Goal: Task Accomplishment & Management: Use online tool/utility

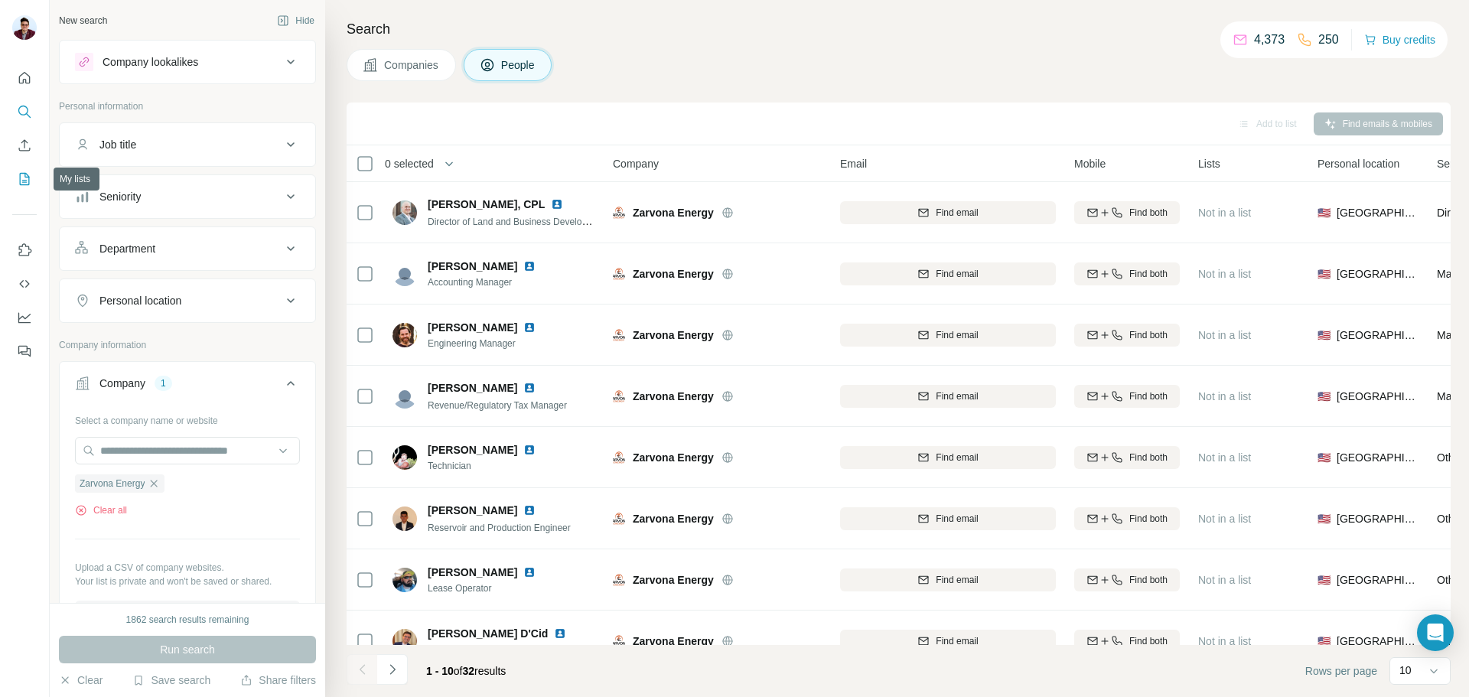
click at [24, 179] on icon "My lists" at bounding box center [24, 178] width 15 height 15
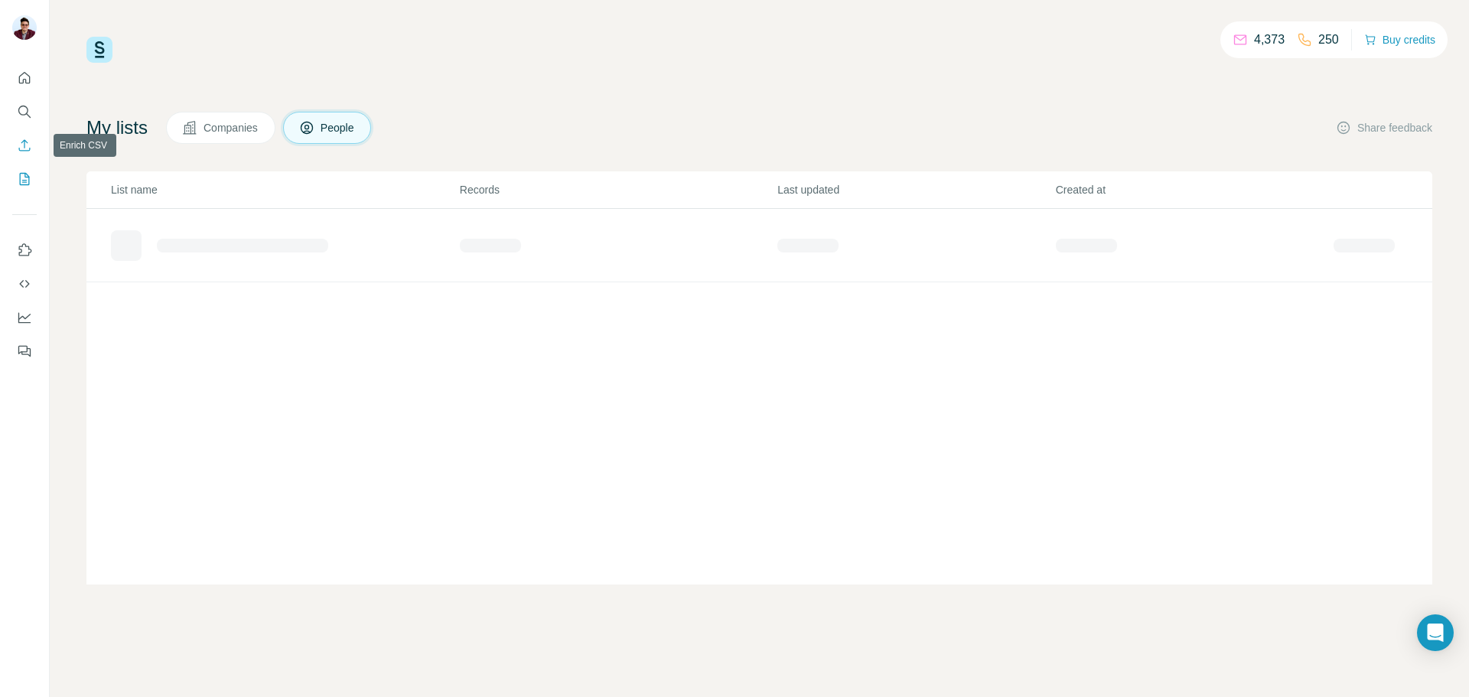
click at [25, 148] on icon "Enrich CSV" at bounding box center [24, 145] width 15 height 15
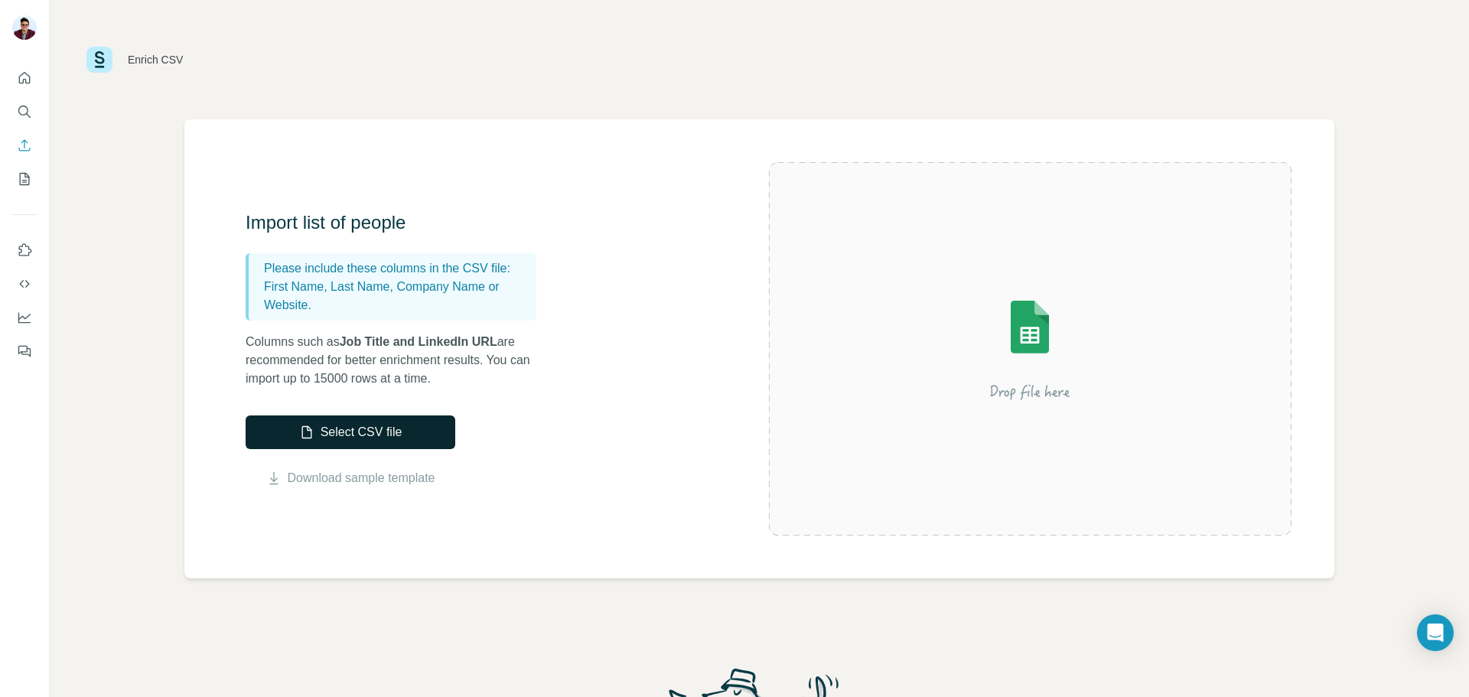
click at [342, 435] on button "Select CSV file" at bounding box center [351, 432] width 210 height 34
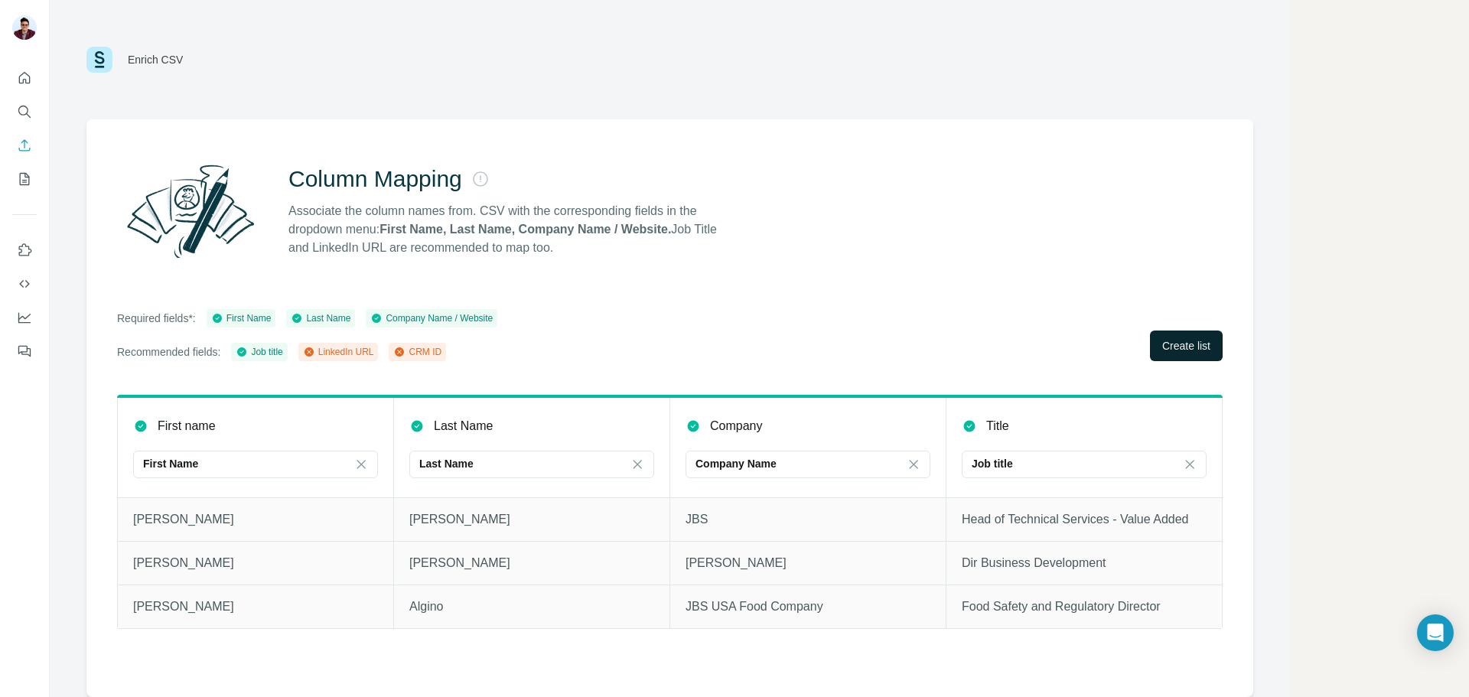
click at [1172, 348] on span "Create list" at bounding box center [1186, 345] width 48 height 15
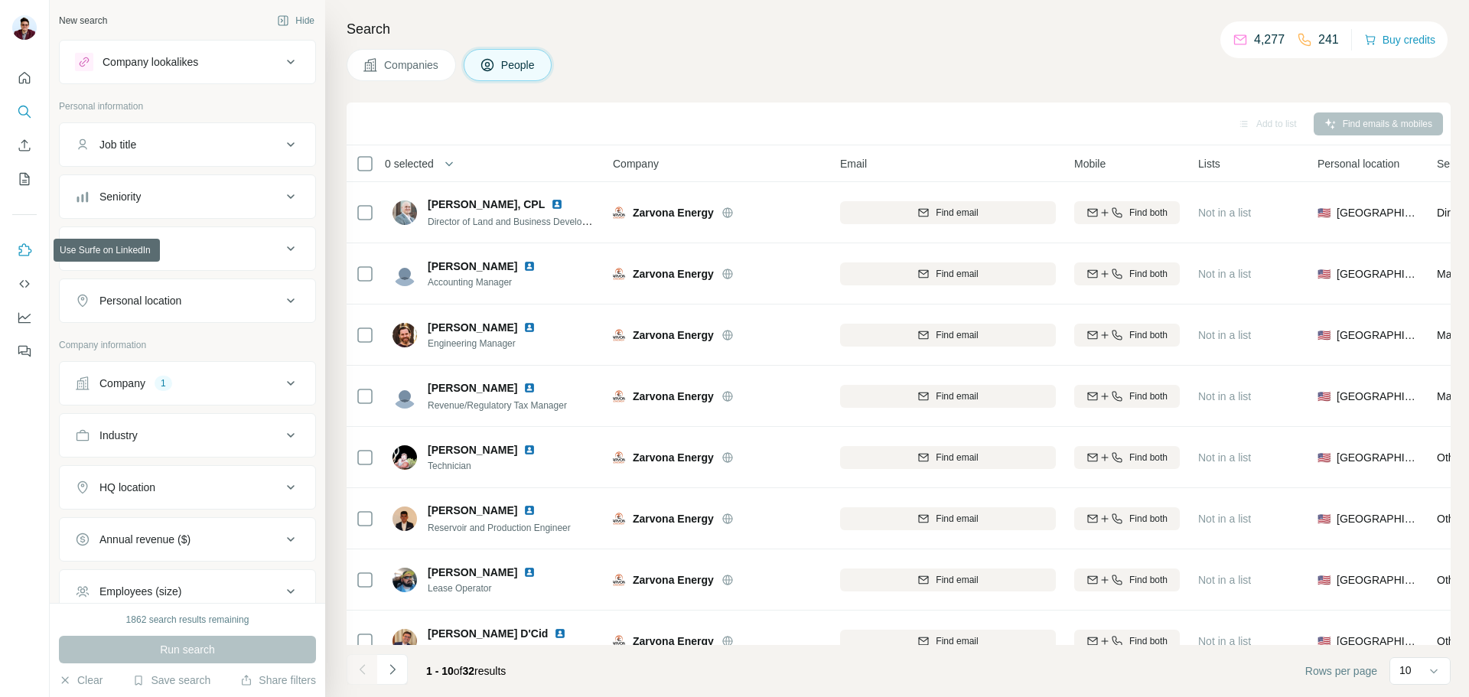
click at [28, 246] on icon "Use Surfe on LinkedIn" at bounding box center [24, 250] width 15 height 15
click at [28, 184] on icon "My lists" at bounding box center [25, 179] width 10 height 12
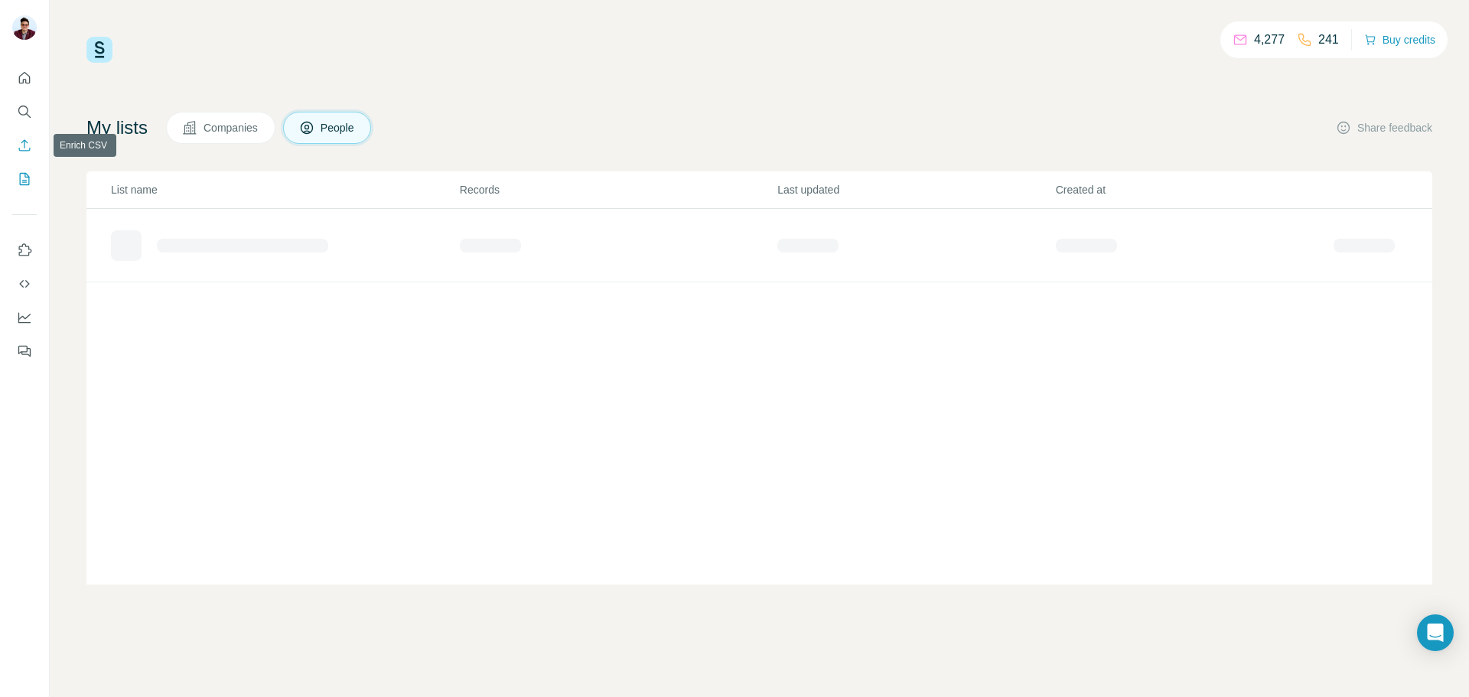
click at [28, 147] on icon "Enrich CSV" at bounding box center [24, 145] width 15 height 15
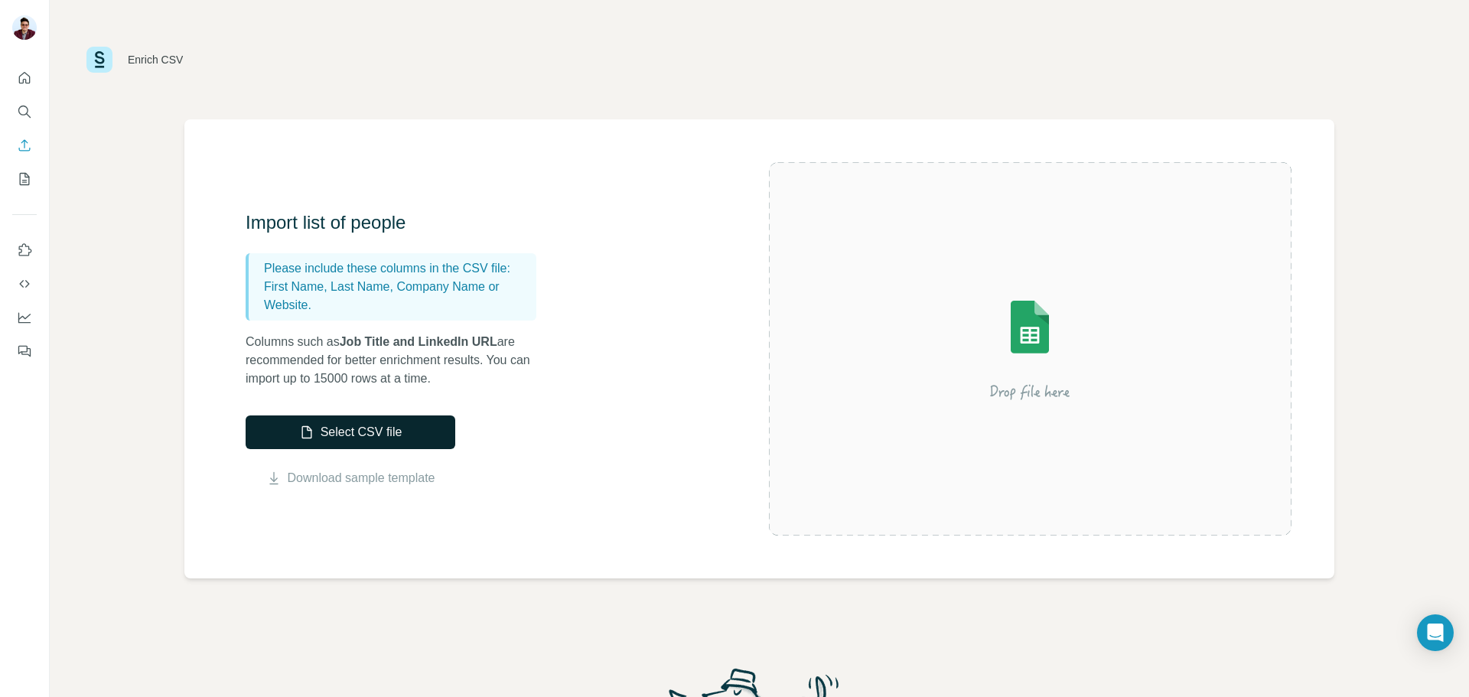
click at [402, 434] on button "Select CSV file" at bounding box center [351, 432] width 210 height 34
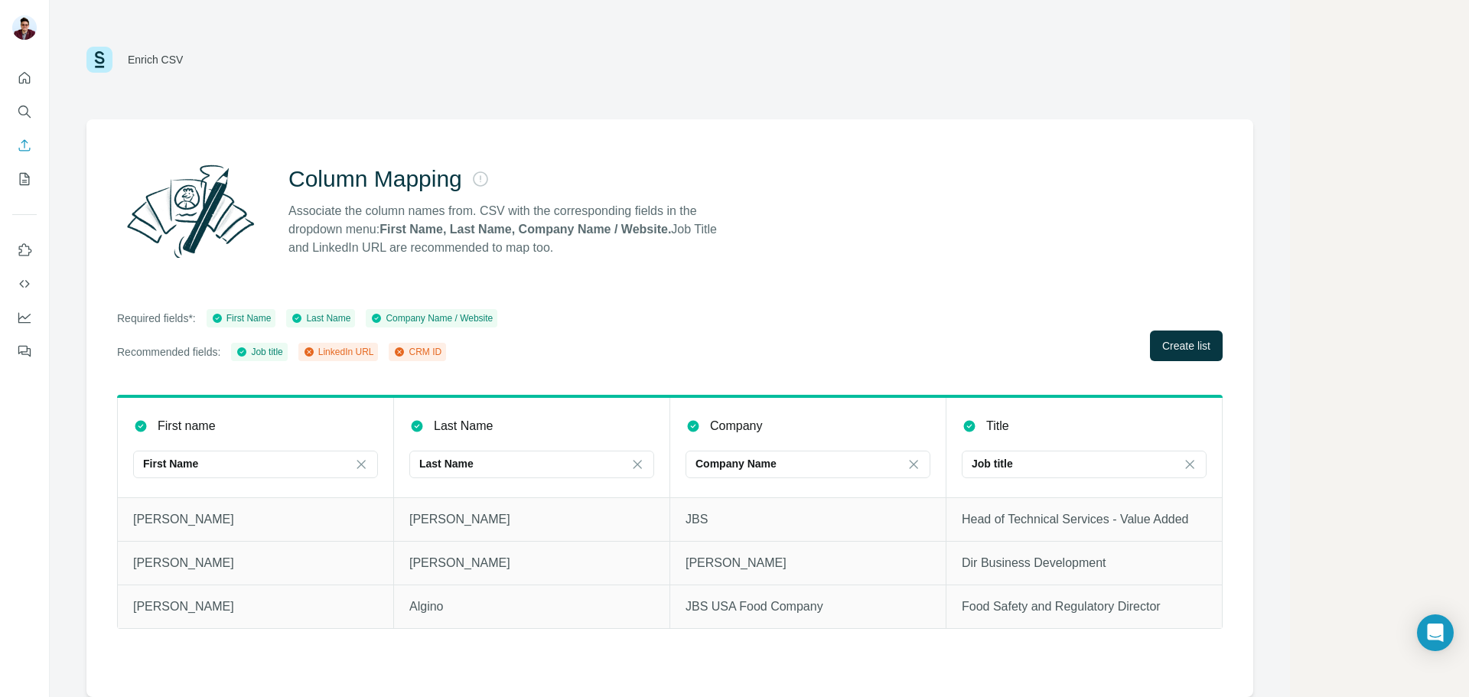
click at [331, 352] on div "LinkedIn URL" at bounding box center [338, 352] width 71 height 14
click at [256, 464] on div "First Name" at bounding box center [246, 463] width 207 height 15
click at [256, 464] on input at bounding box center [246, 464] width 207 height 17
click at [475, 470] on div "Last Name" at bounding box center [522, 463] width 207 height 15
click at [475, 470] on input at bounding box center [522, 464] width 207 height 17
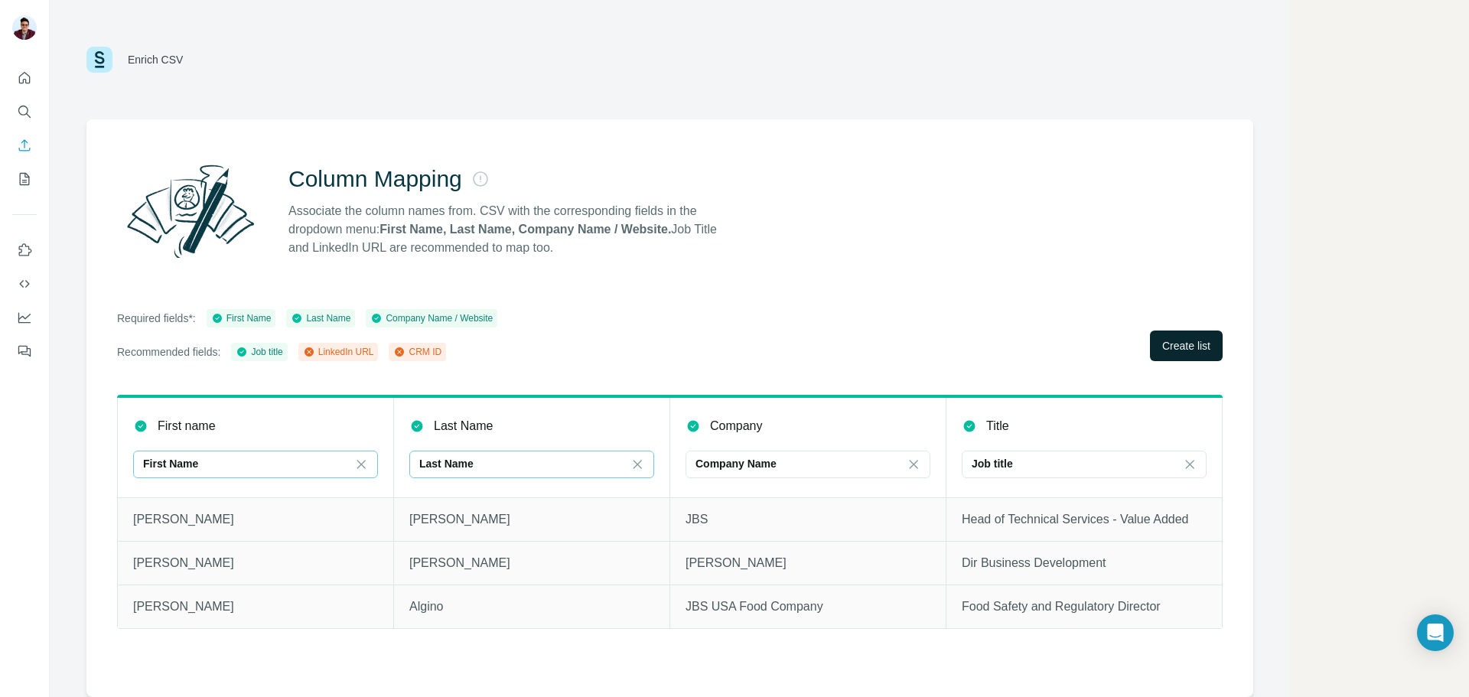
click at [1190, 334] on button "Create list" at bounding box center [1186, 346] width 73 height 31
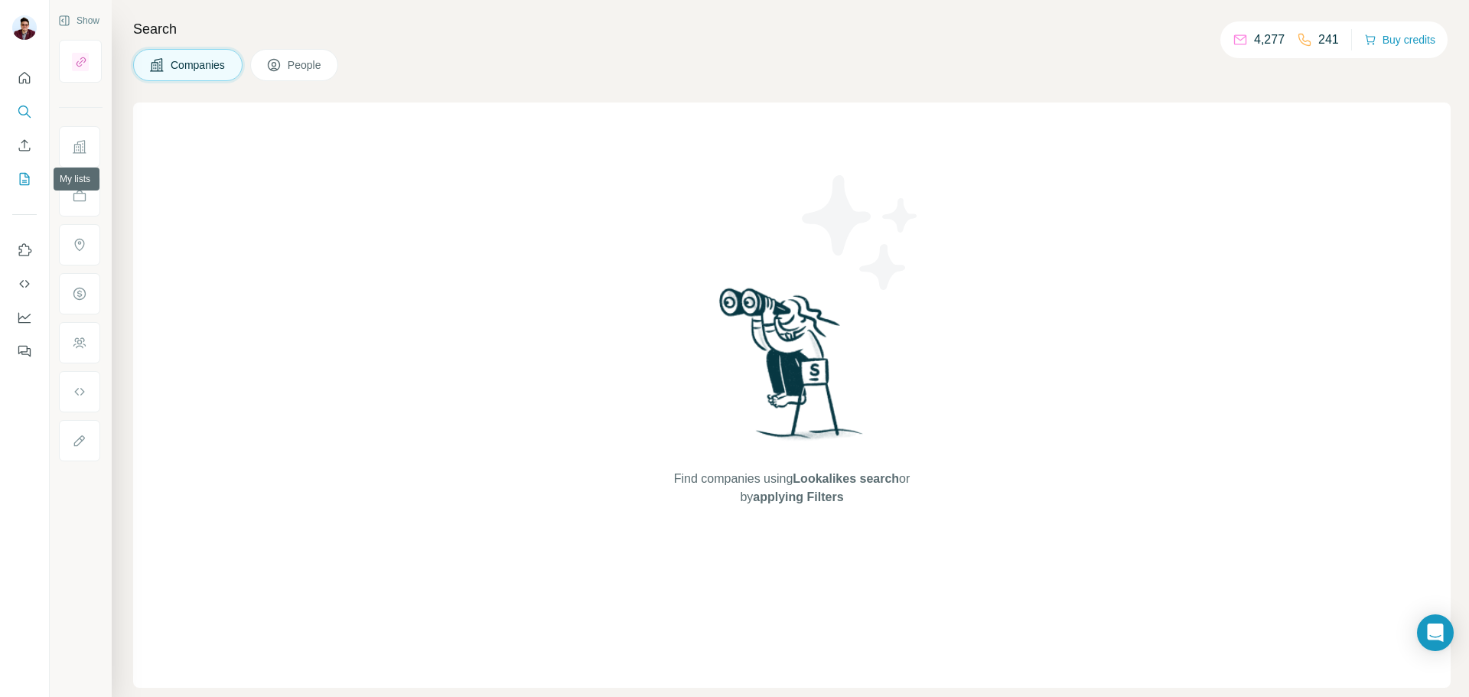
click at [22, 181] on icon "My lists" at bounding box center [24, 178] width 15 height 15
click at [26, 151] on icon "Enrich CSV" at bounding box center [24, 145] width 15 height 15
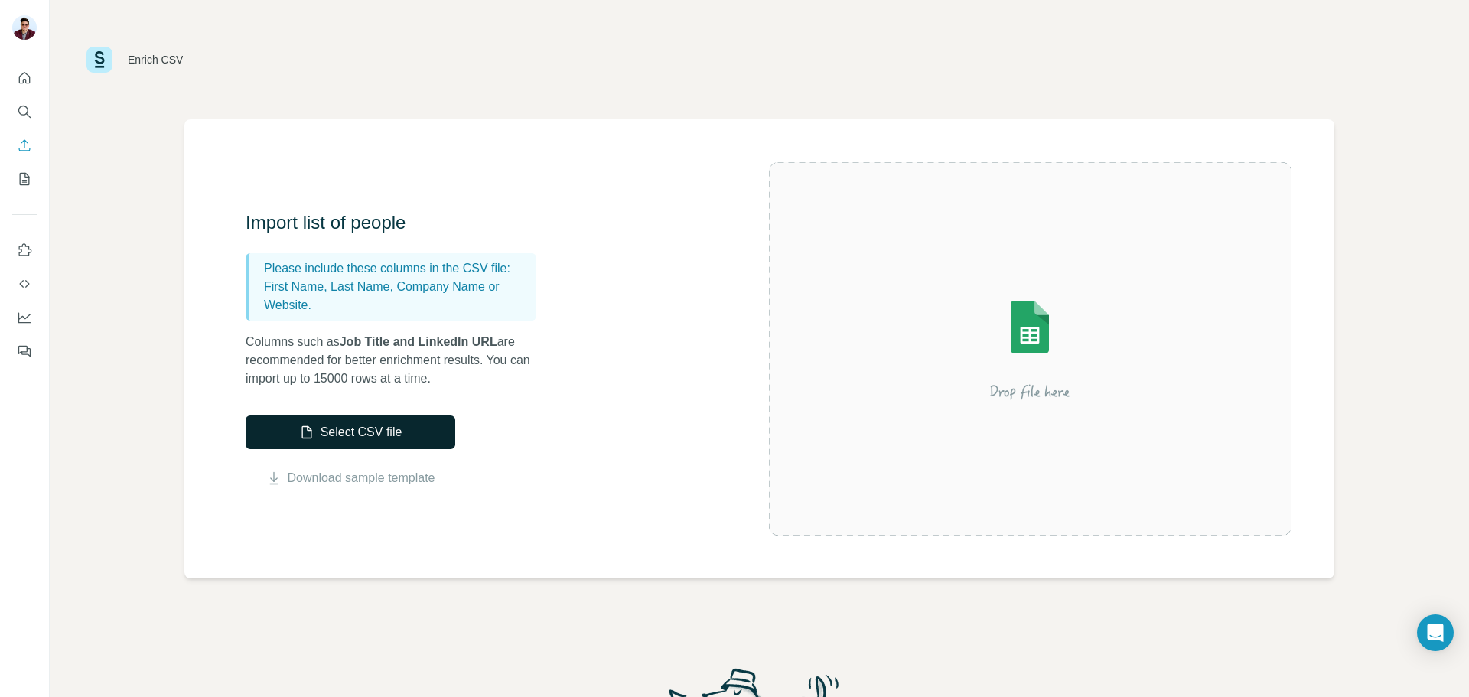
click at [373, 437] on button "Select CSV file" at bounding box center [351, 432] width 210 height 34
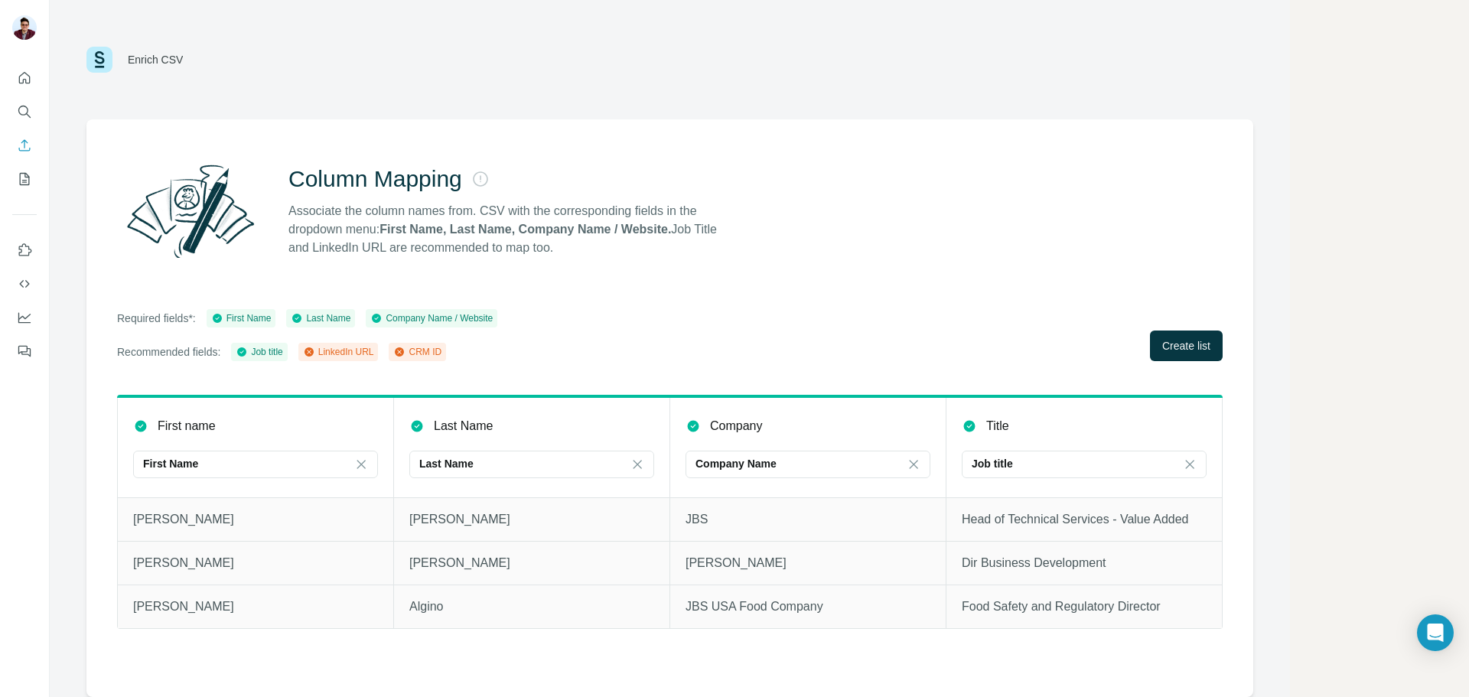
click at [366, 349] on div "LinkedIn URL" at bounding box center [338, 352] width 71 height 14
click at [331, 353] on div "LinkedIn URL" at bounding box center [338, 352] width 71 height 14
click at [1067, 555] on p "Dir Business Development" at bounding box center [1084, 563] width 245 height 18
drag, startPoint x: 1106, startPoint y: 513, endPoint x: 994, endPoint y: 497, distance: 112.7
click at [998, 498] on td "Head of Technical Services - Value Added" at bounding box center [1084, 519] width 276 height 44
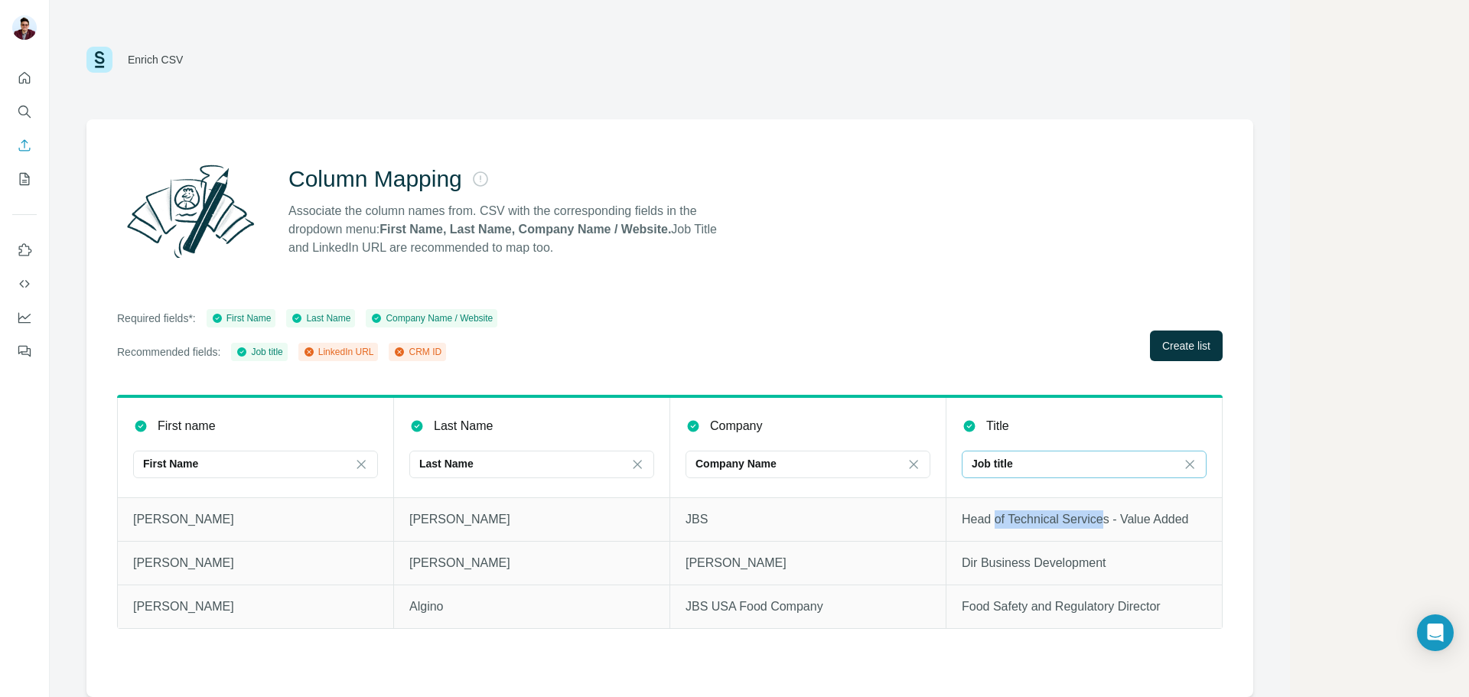
click at [1024, 463] on div "Job title" at bounding box center [1075, 463] width 207 height 15
click at [1027, 461] on input at bounding box center [1075, 464] width 207 height 17
click at [832, 467] on div "Company Name" at bounding box center [798, 463] width 207 height 15
click at [832, 467] on input at bounding box center [798, 464] width 207 height 17
click at [1190, 327] on div "Required fields*: First Name Last Name Company Name / Website Recommended field…" at bounding box center [670, 335] width 1106 height 52
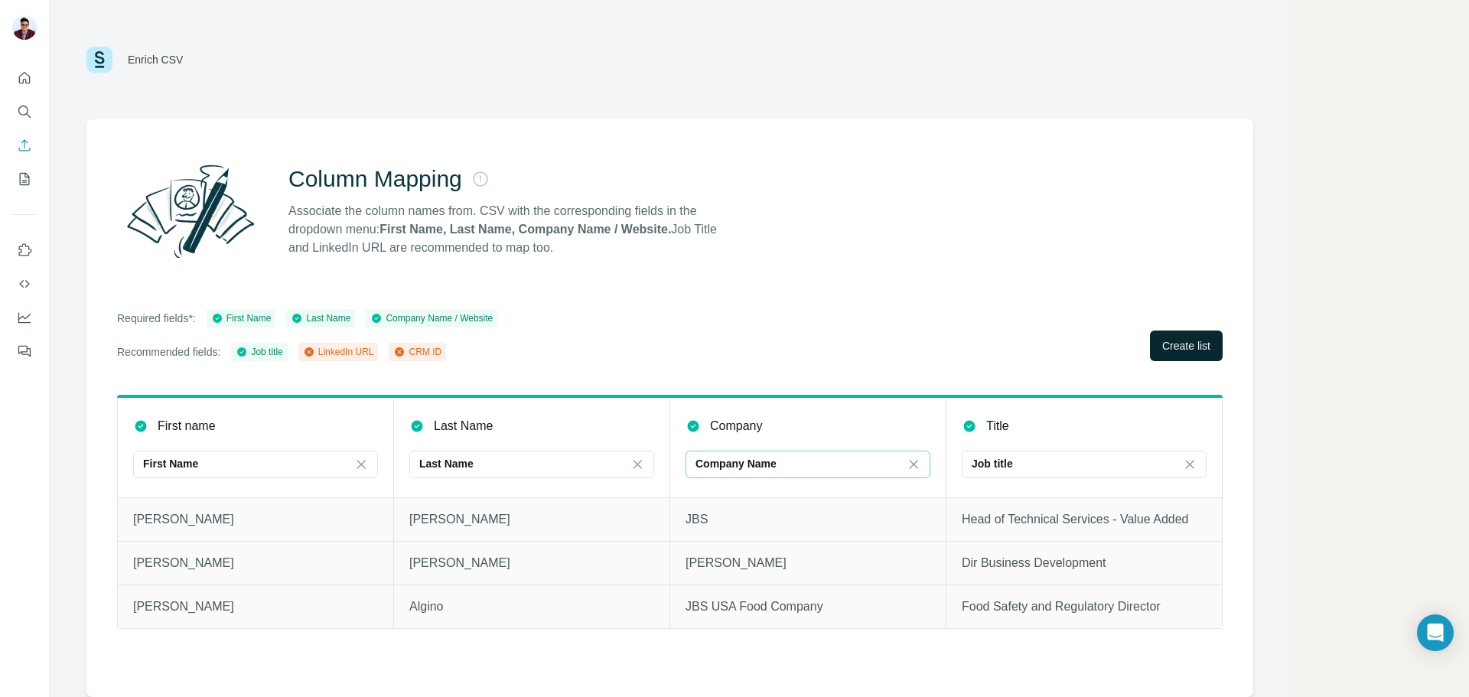
click at [1178, 347] on span "Create list" at bounding box center [1186, 345] width 48 height 15
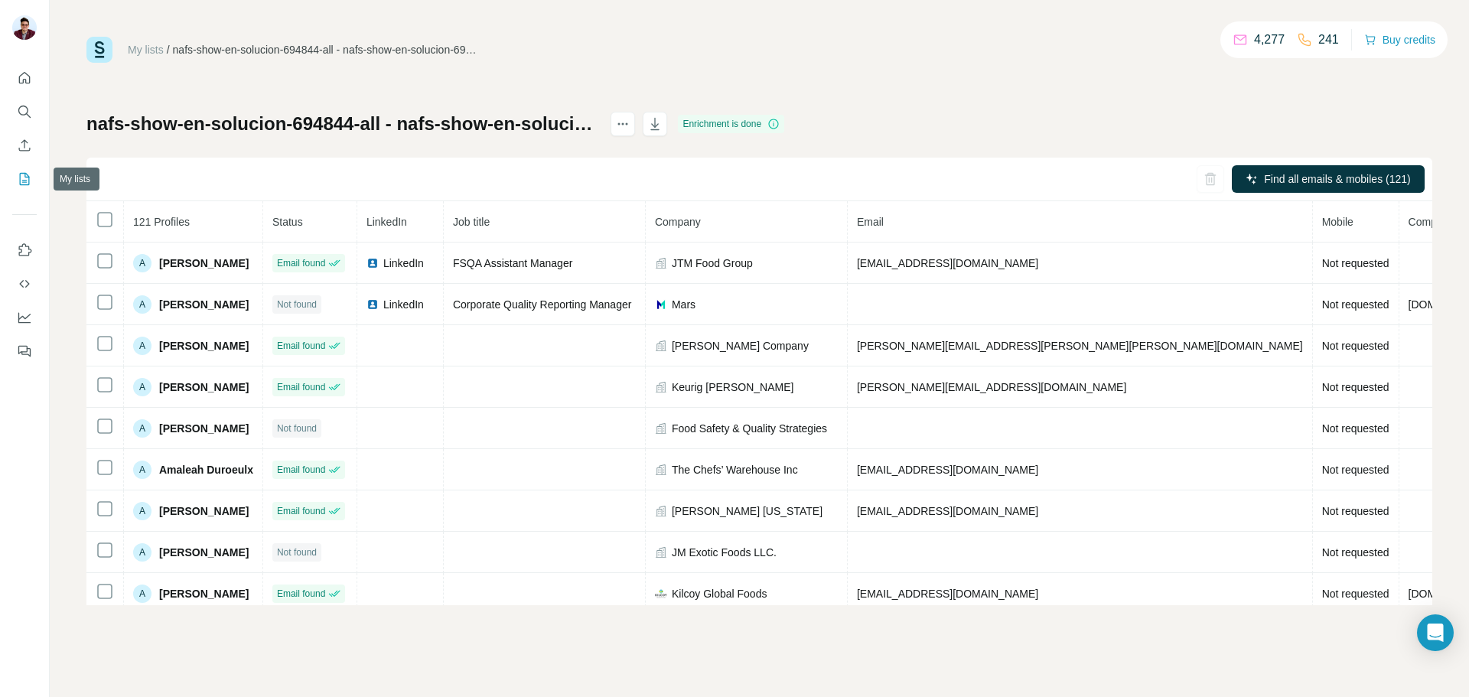
click at [24, 181] on icon "My lists" at bounding box center [26, 178] width 8 height 10
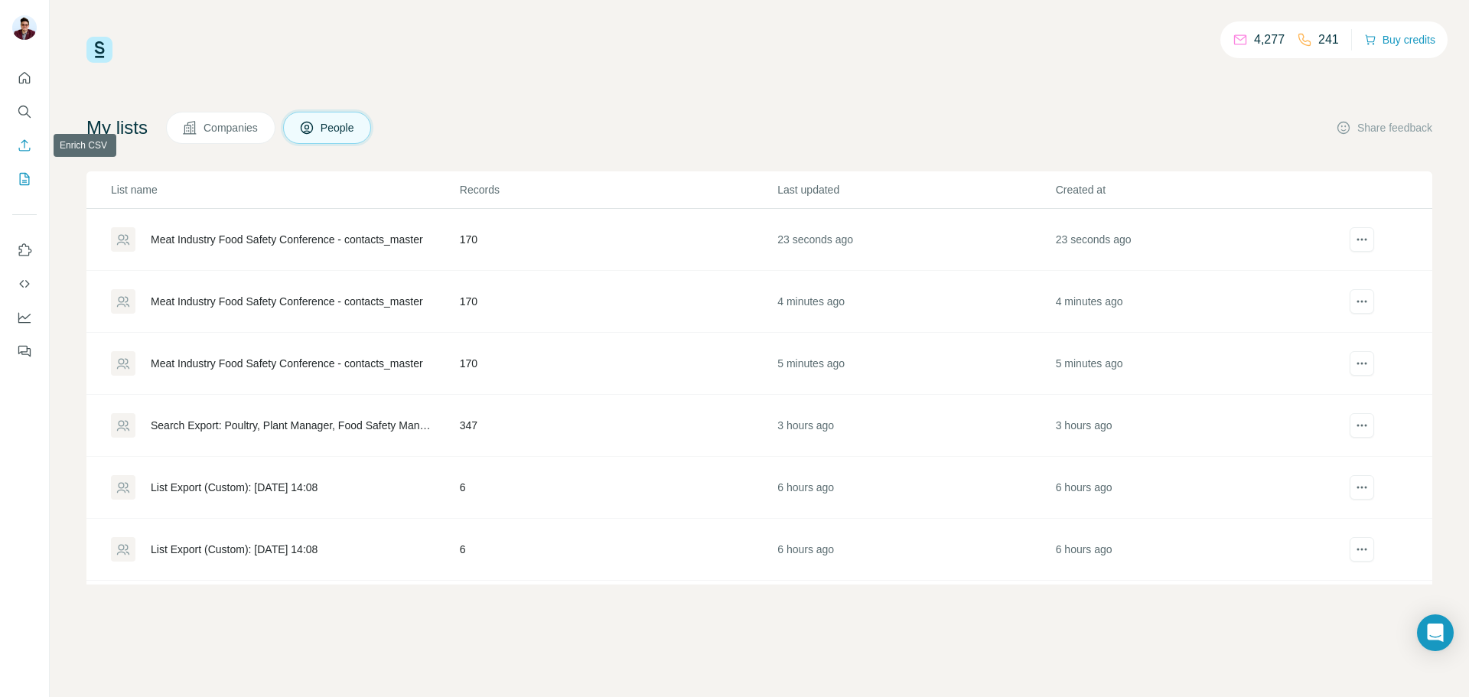
click at [28, 142] on icon "Enrich CSV" at bounding box center [24, 145] width 15 height 15
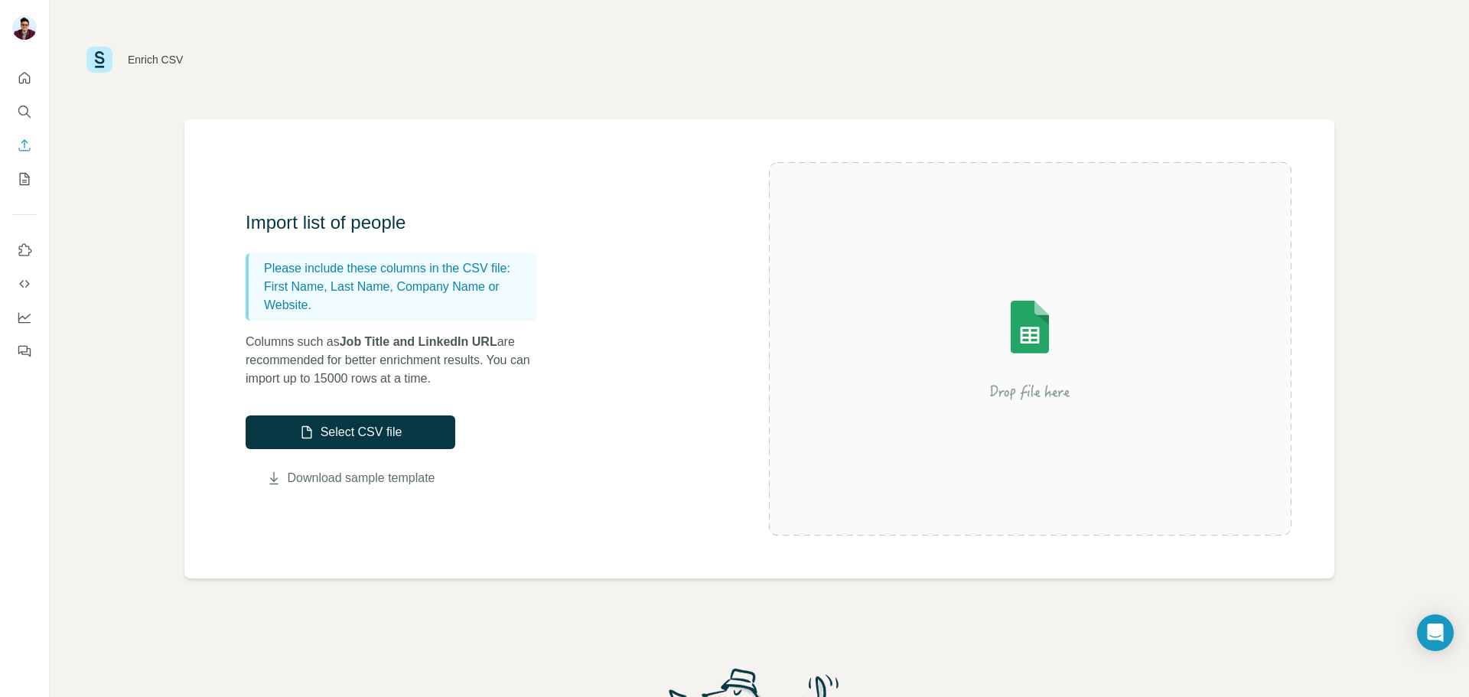
click at [351, 478] on link "Download sample template" at bounding box center [362, 478] width 148 height 18
click at [28, 137] on button "Enrich CSV" at bounding box center [24, 146] width 24 height 28
click at [370, 434] on button "Select CSV file" at bounding box center [351, 432] width 210 height 34
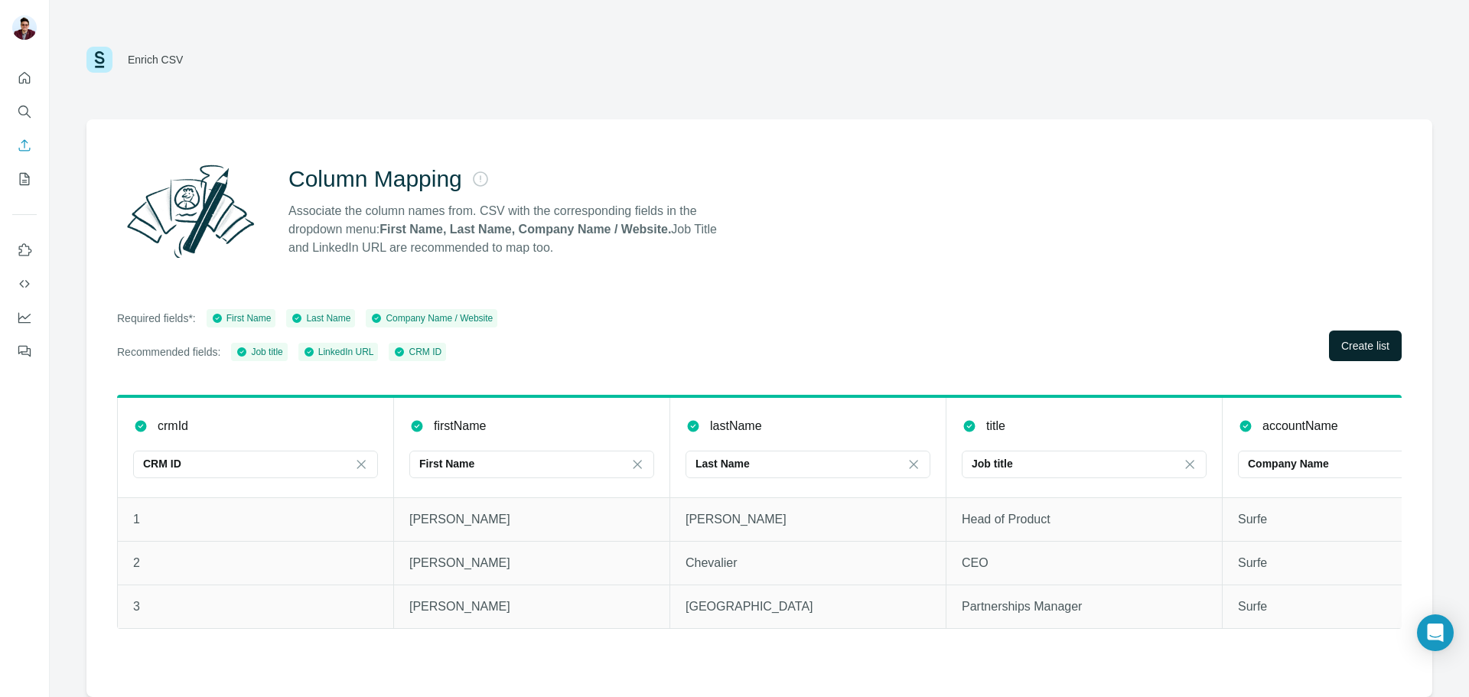
click at [1360, 349] on span "Create list" at bounding box center [1365, 345] width 48 height 15
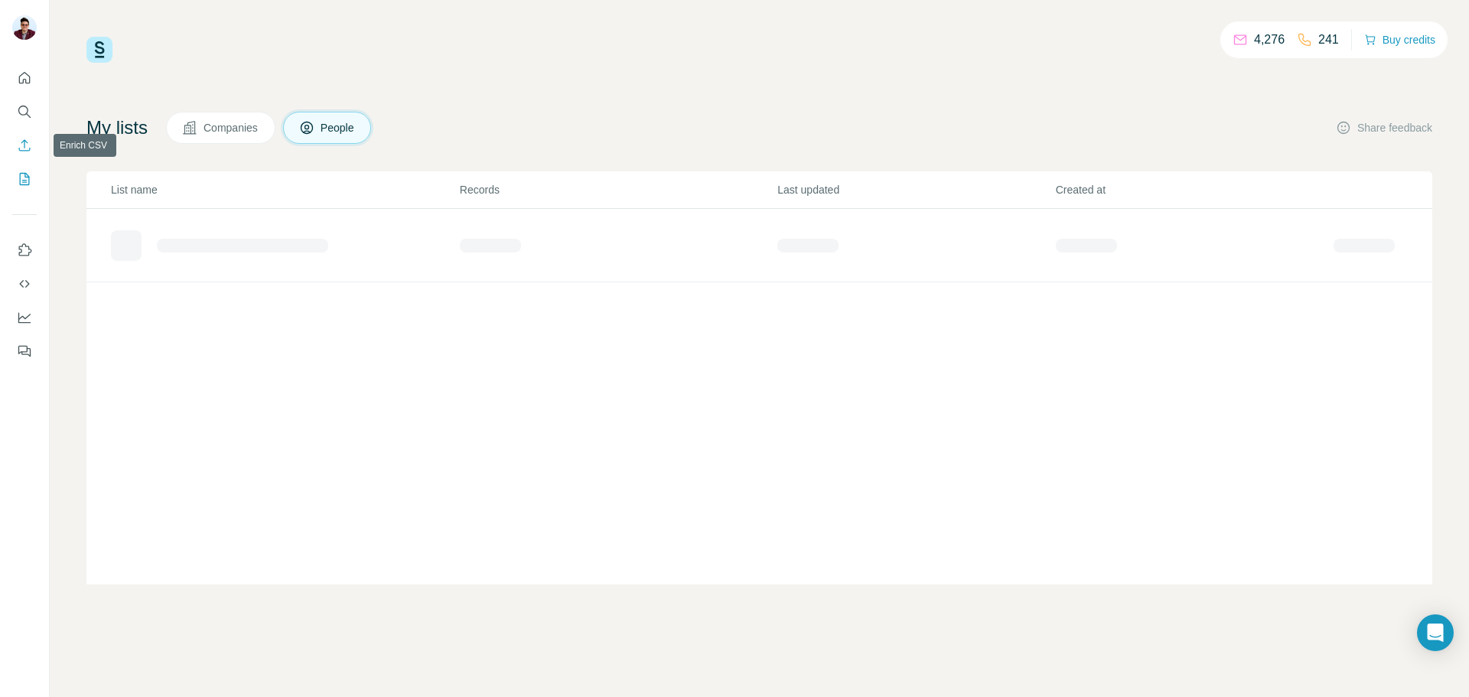
click at [23, 146] on icon "Enrich CSV" at bounding box center [24, 145] width 15 height 15
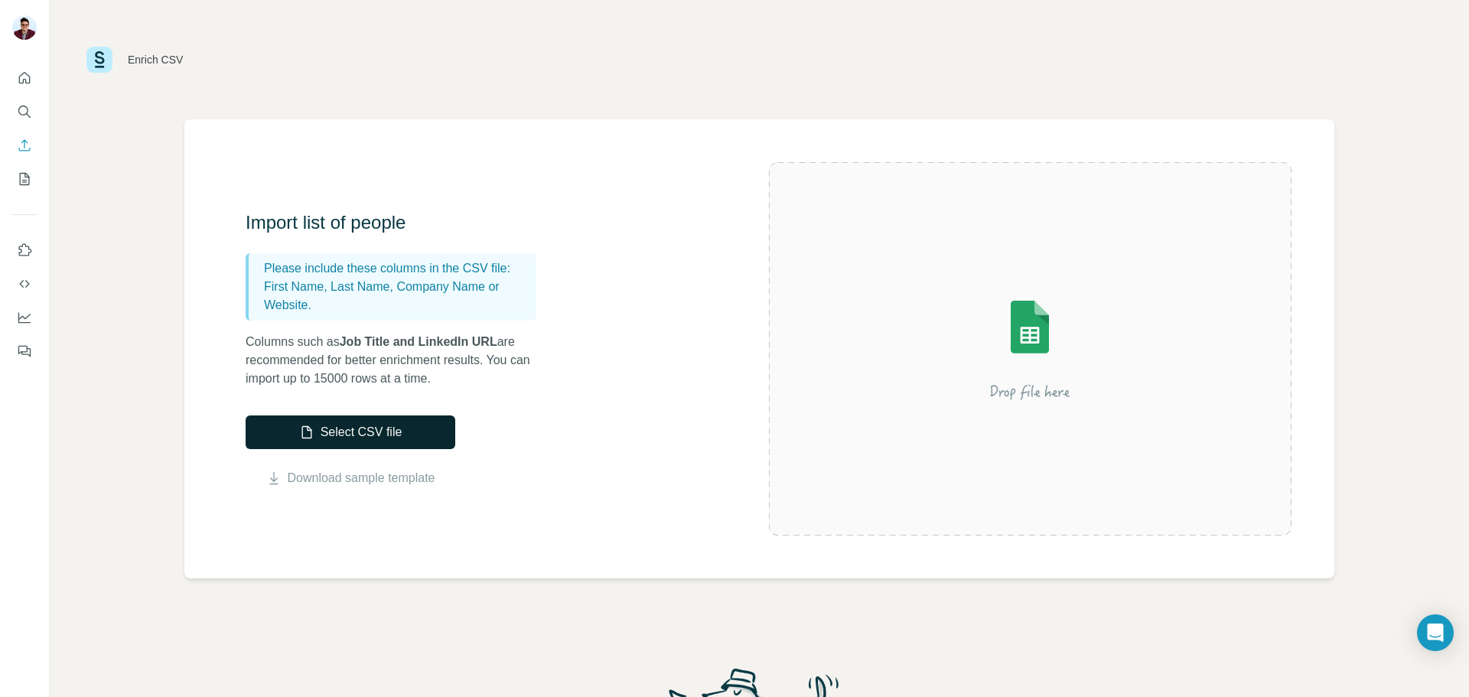
click at [357, 434] on button "Select CSV file" at bounding box center [351, 432] width 210 height 34
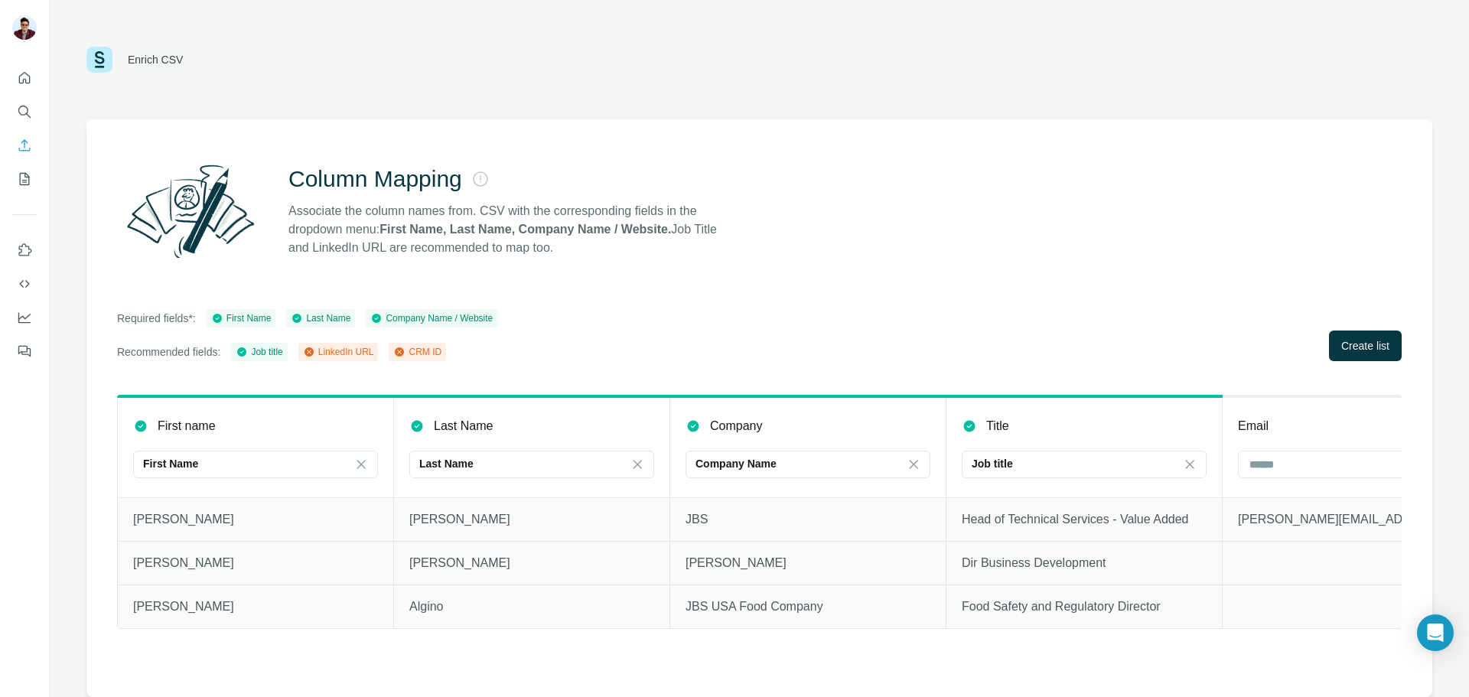
click at [409, 358] on div "CRM ID" at bounding box center [417, 352] width 48 height 14
click at [404, 353] on icon at bounding box center [399, 351] width 9 height 9
click at [1309, 470] on input at bounding box center [1351, 464] width 207 height 17
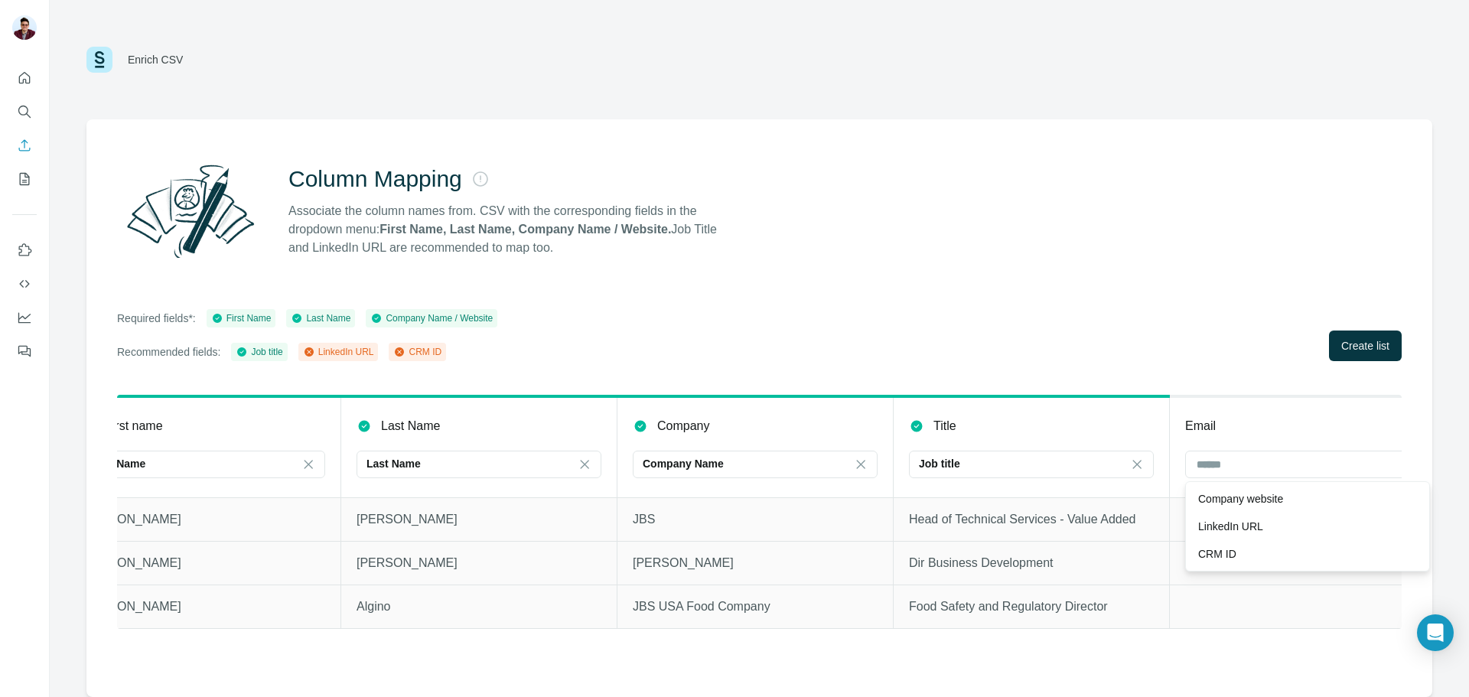
click at [1298, 413] on th "Email" at bounding box center [1308, 446] width 276 height 101
click at [1264, 464] on input at bounding box center [1298, 464] width 207 height 17
click at [1272, 531] on div "LinkedIn URL" at bounding box center [1307, 526] width 219 height 15
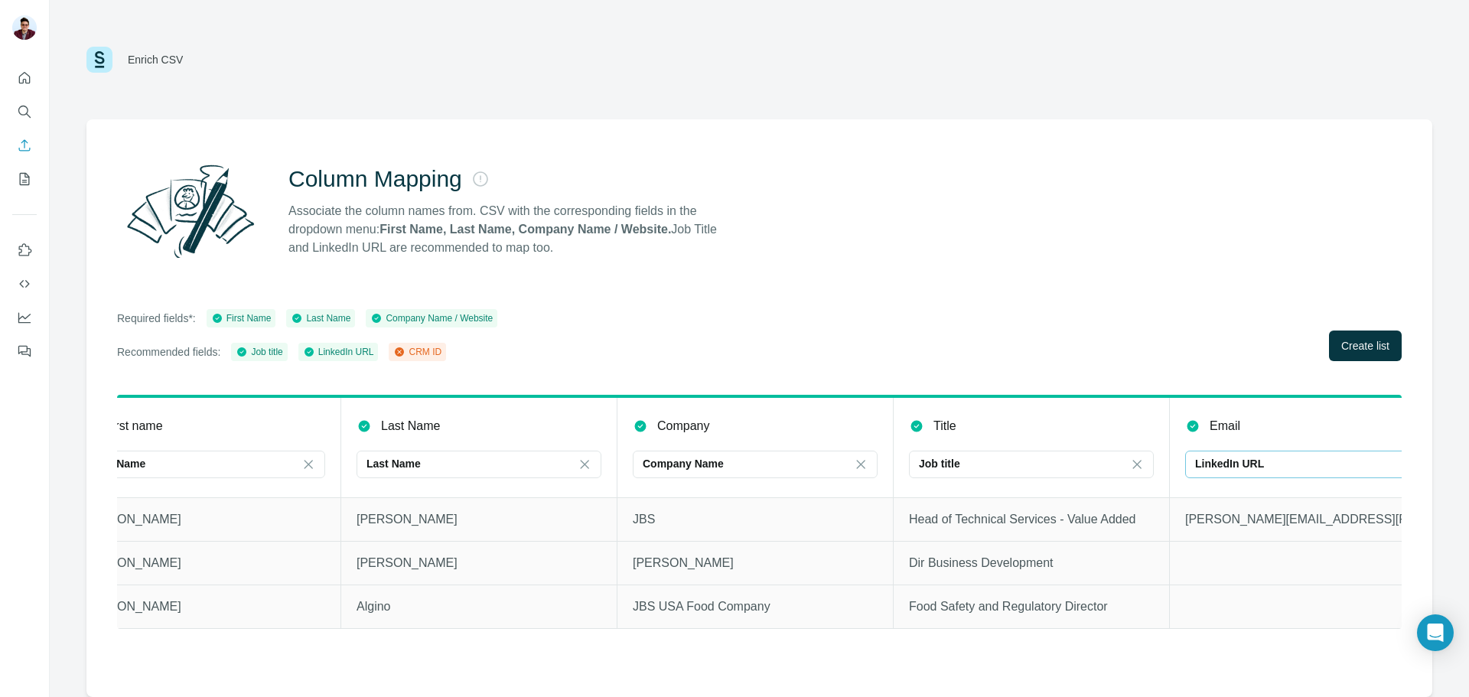
click at [1295, 474] on div "LinkedIn URL" at bounding box center [1298, 464] width 207 height 26
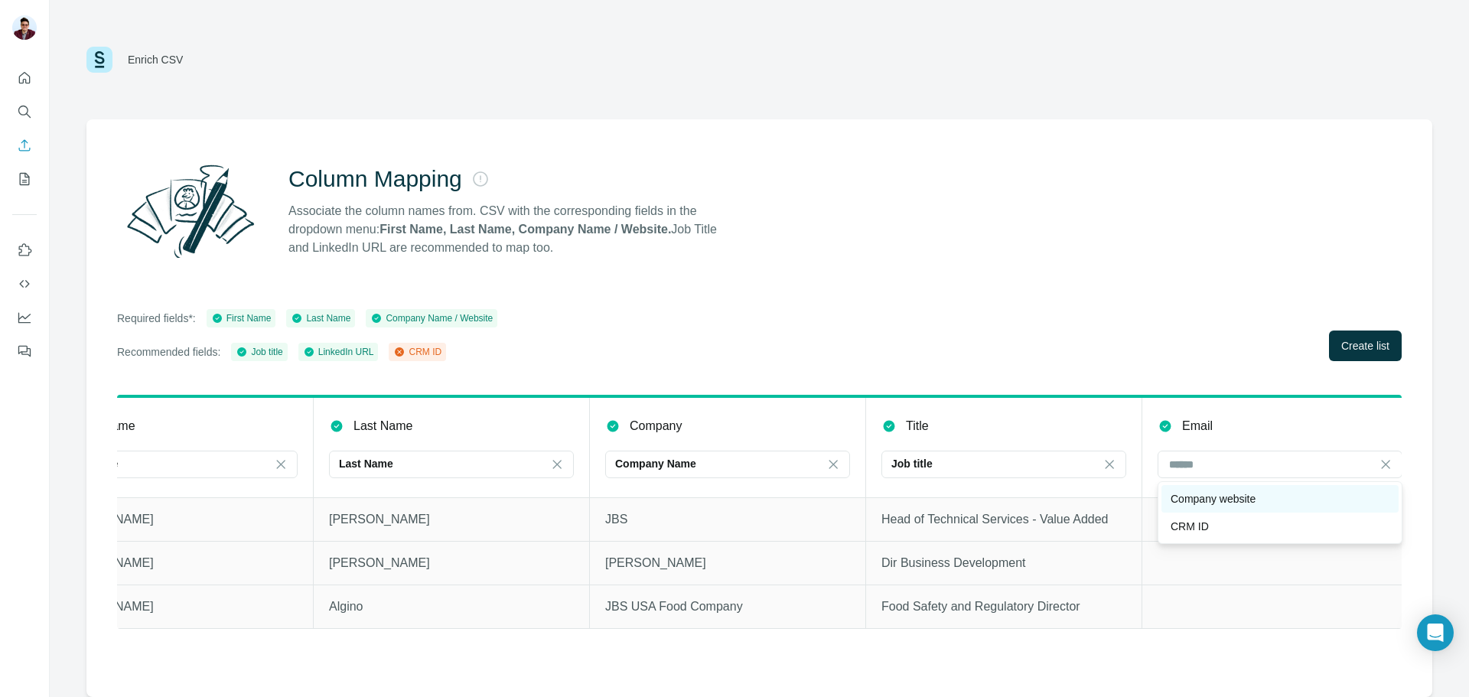
click at [1249, 502] on p "Company website" at bounding box center [1213, 498] width 85 height 15
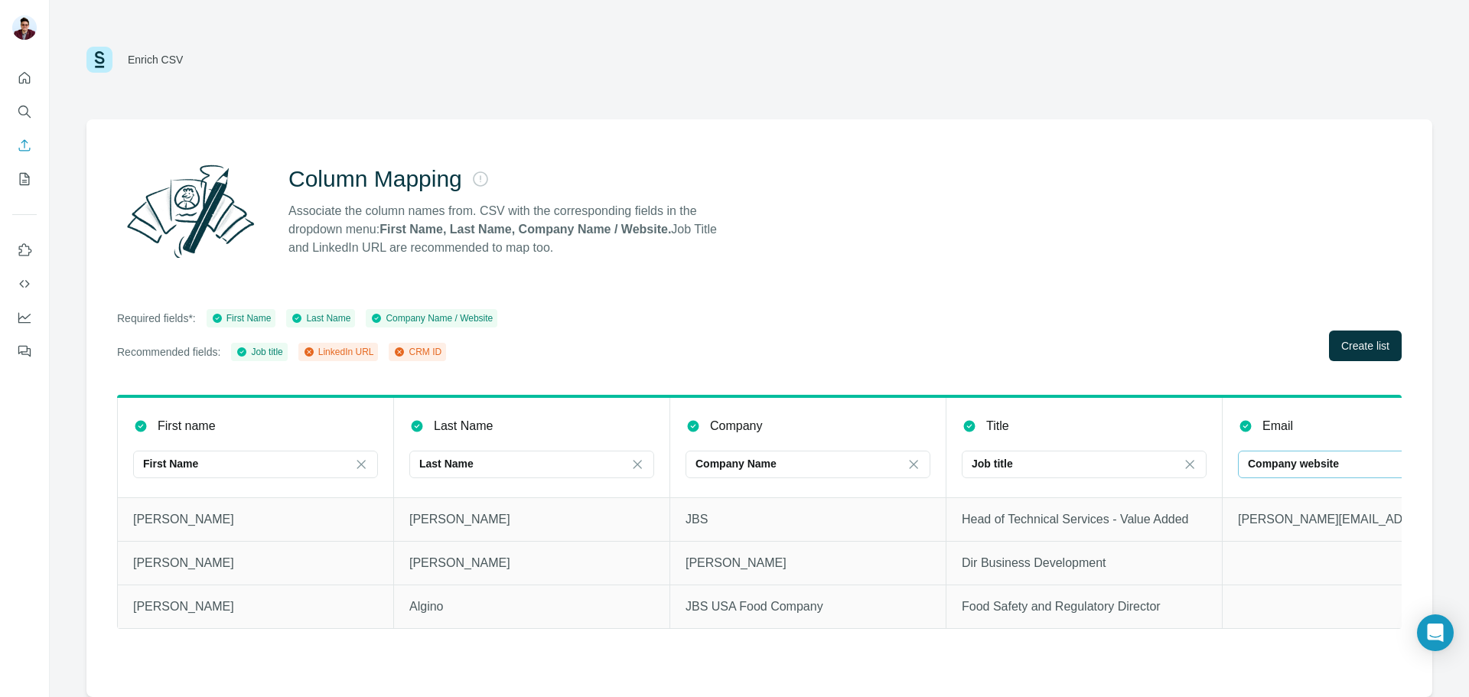
click at [1339, 458] on p "Company website" at bounding box center [1293, 463] width 91 height 15
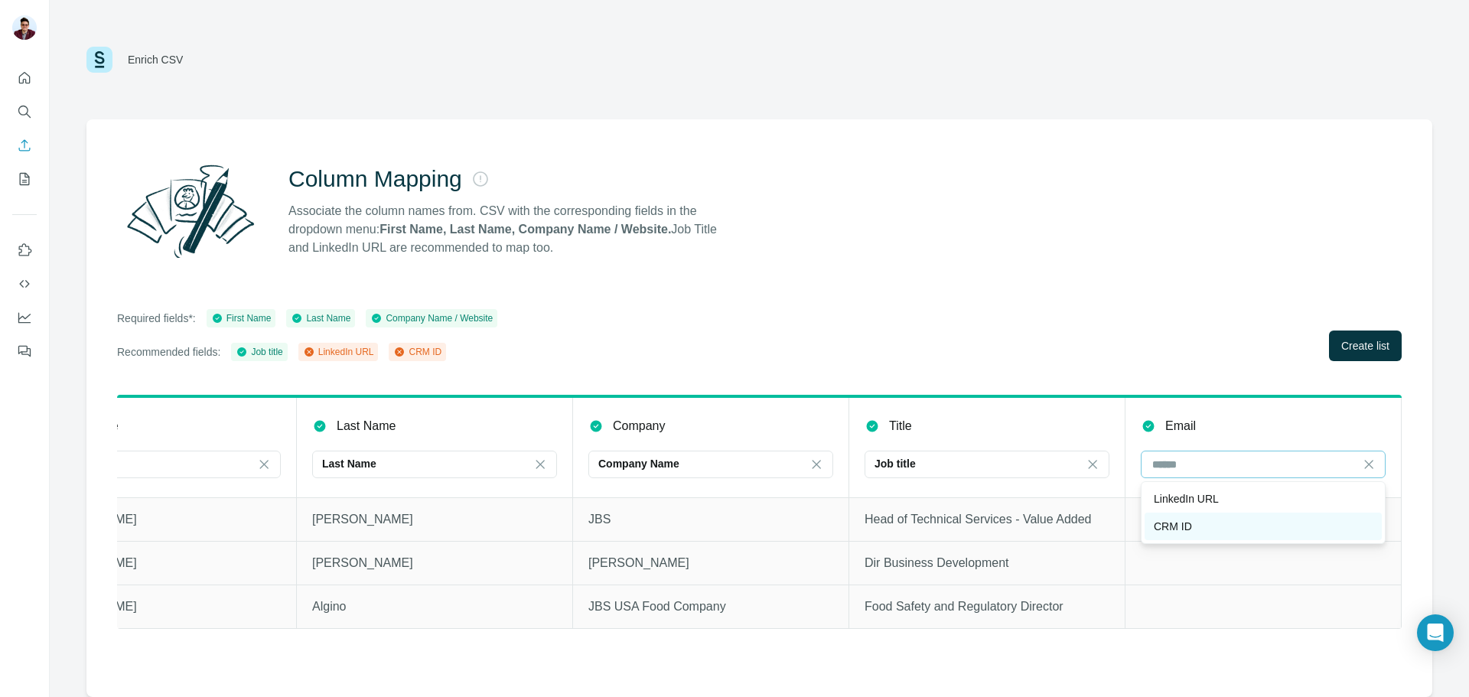
click at [1222, 519] on div "CRM ID" at bounding box center [1263, 526] width 219 height 15
click at [1242, 474] on div "CRM ID" at bounding box center [1254, 464] width 207 height 26
click at [1214, 500] on p "Company website" at bounding box center [1196, 498] width 85 height 15
click at [1142, 424] on icon at bounding box center [1148, 425] width 15 height 15
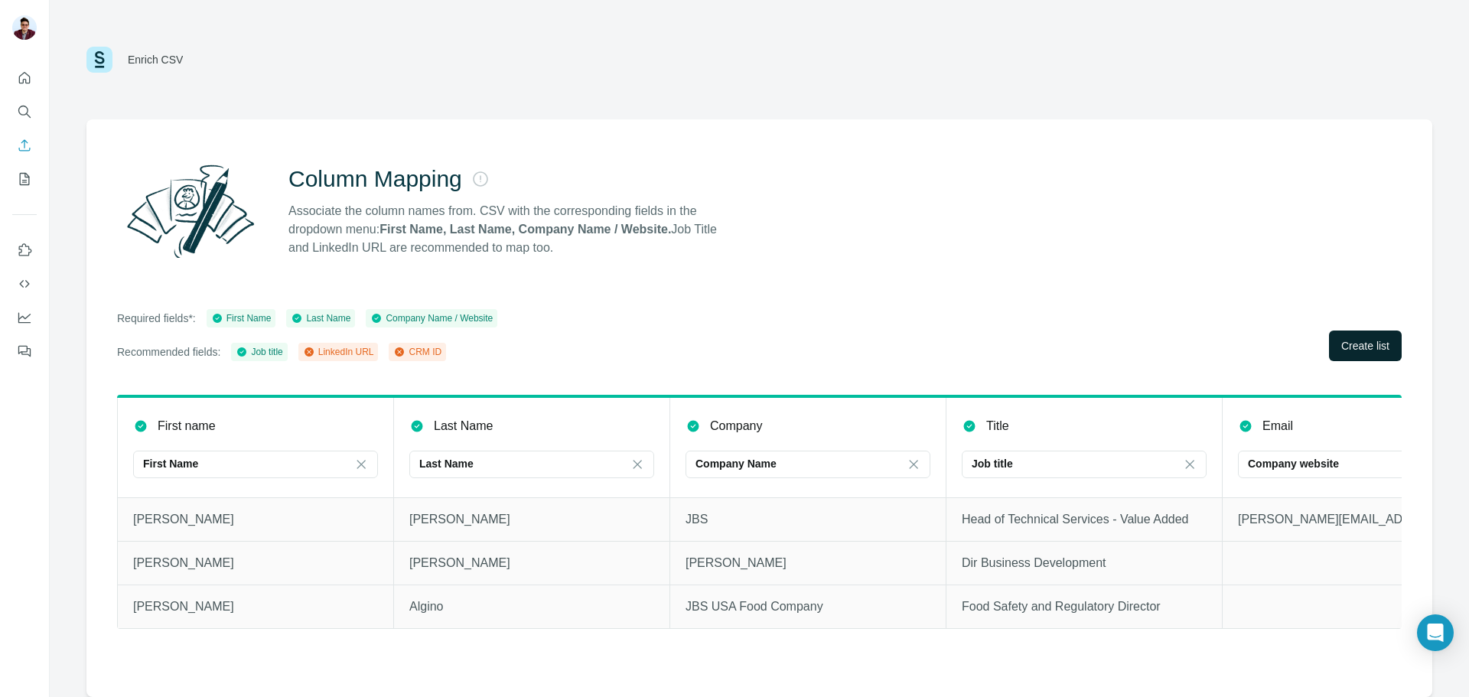
click at [1384, 343] on span "Create list" at bounding box center [1365, 345] width 48 height 15
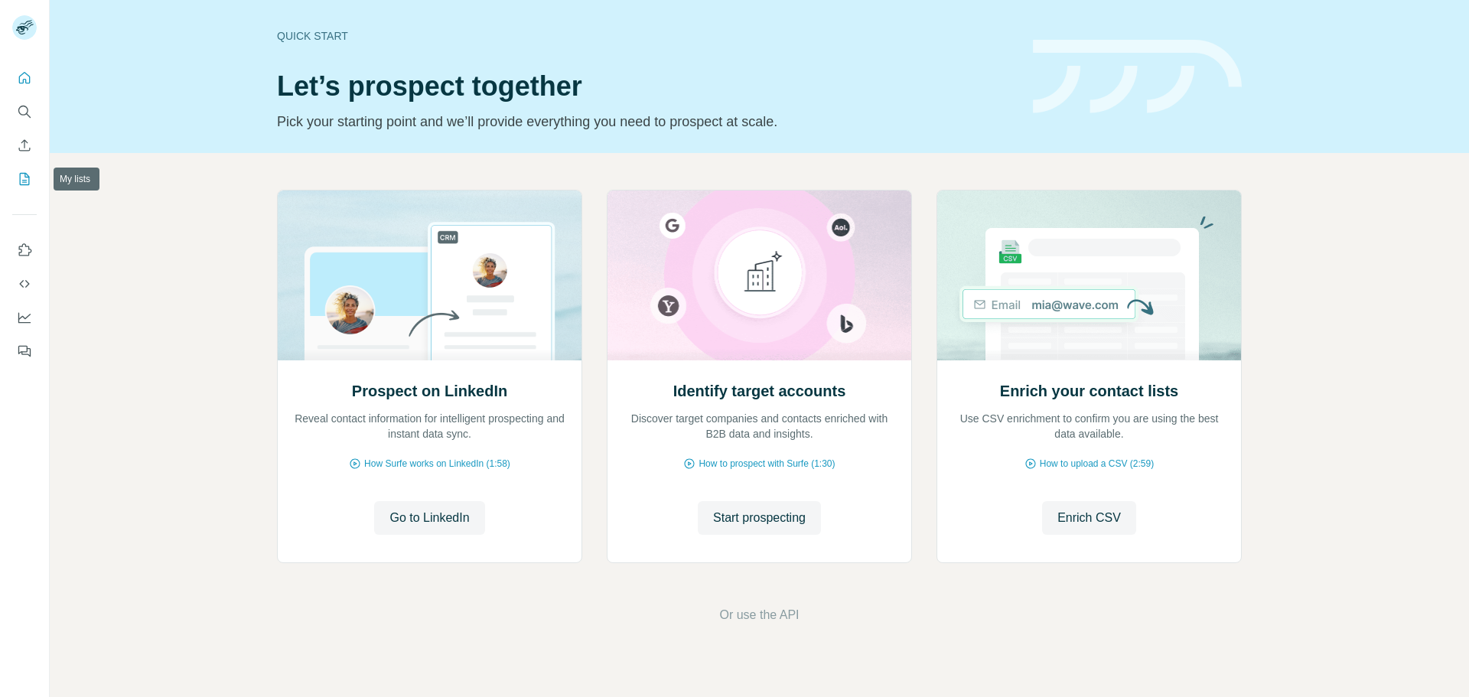
click at [29, 163] on nav at bounding box center [24, 128] width 24 height 129
click at [31, 173] on icon "My lists" at bounding box center [24, 178] width 15 height 15
click at [25, 156] on button "Enrich CSV" at bounding box center [24, 146] width 24 height 28
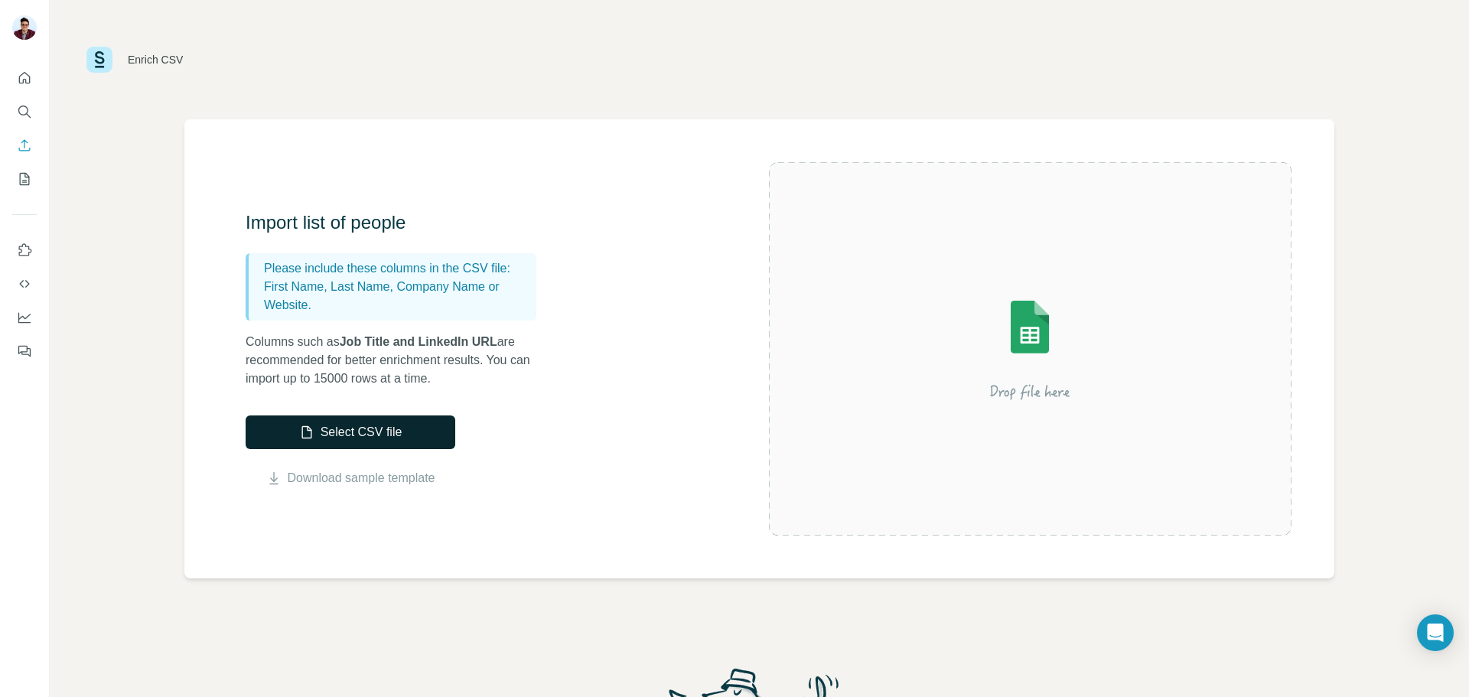
click at [343, 441] on button "Select CSV file" at bounding box center [351, 432] width 210 height 34
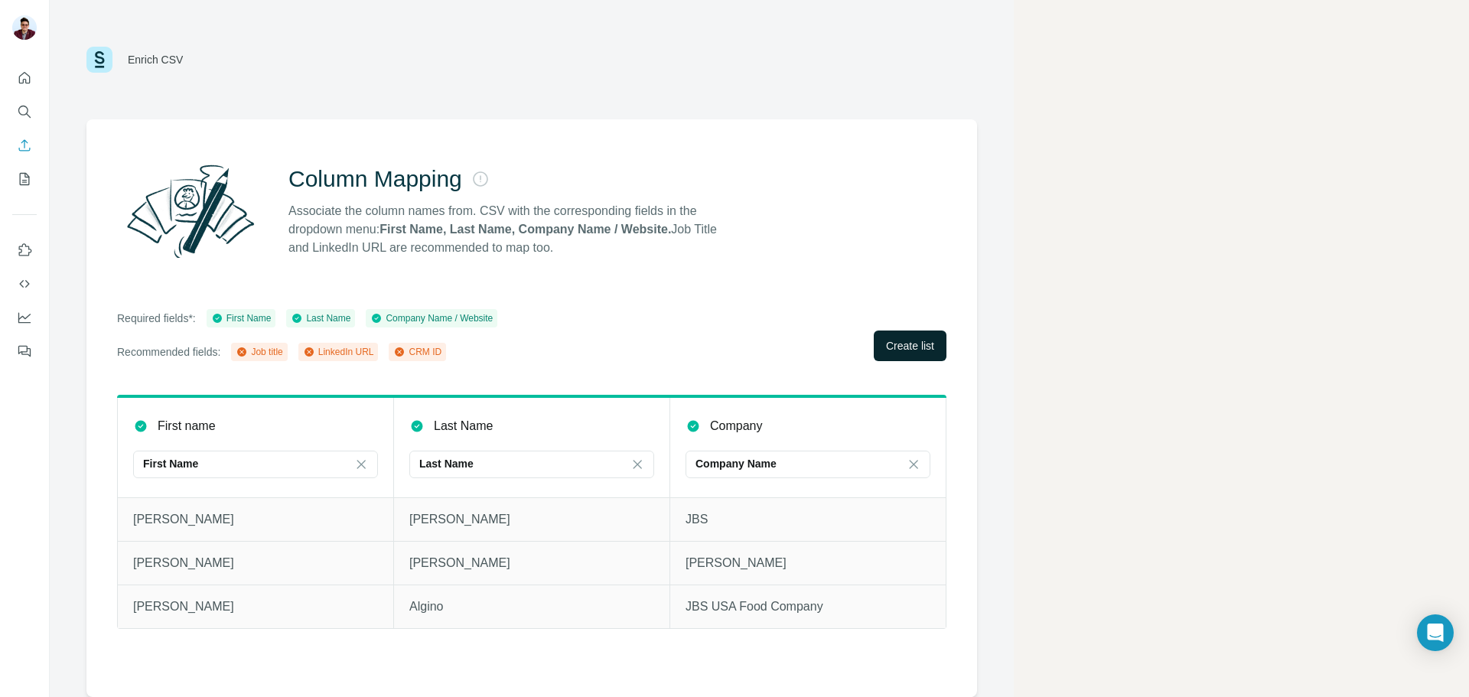
click at [930, 348] on span "Create list" at bounding box center [910, 345] width 48 height 15
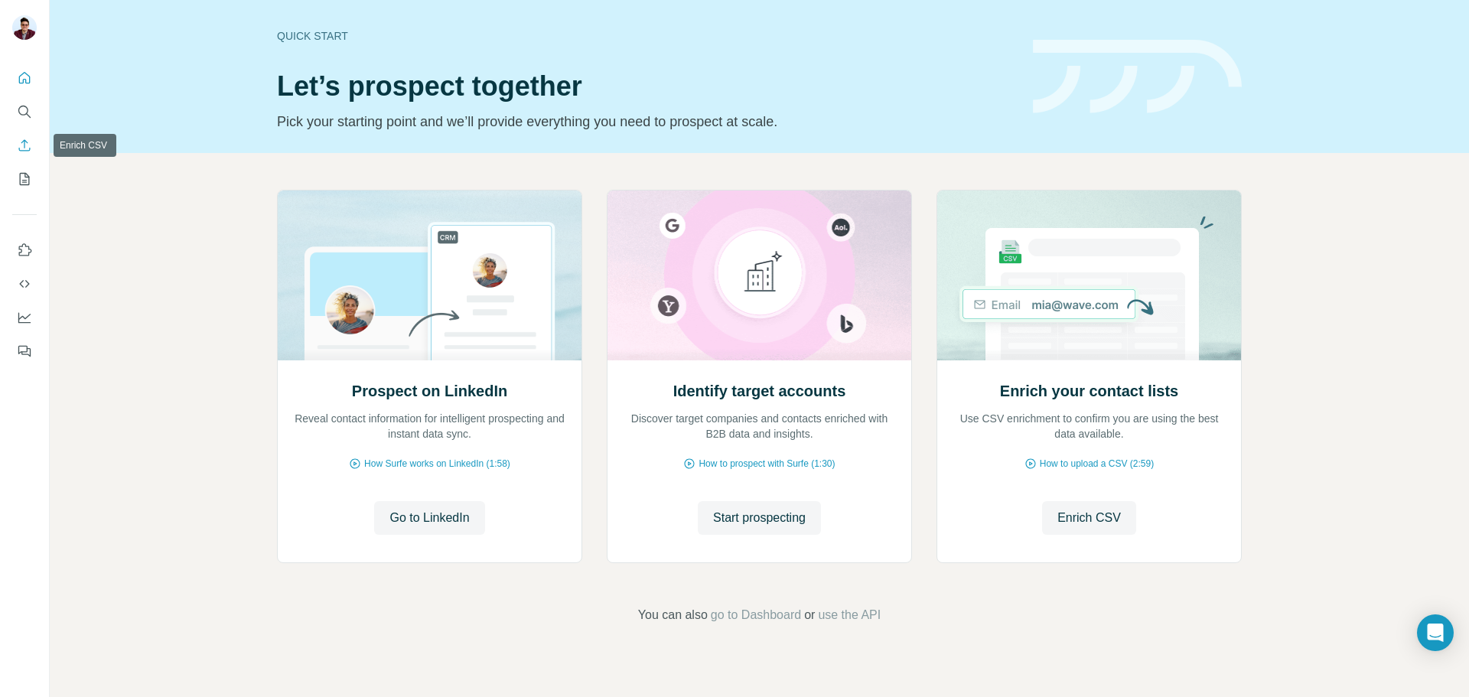
click at [16, 148] on button "Enrich CSV" at bounding box center [24, 146] width 24 height 28
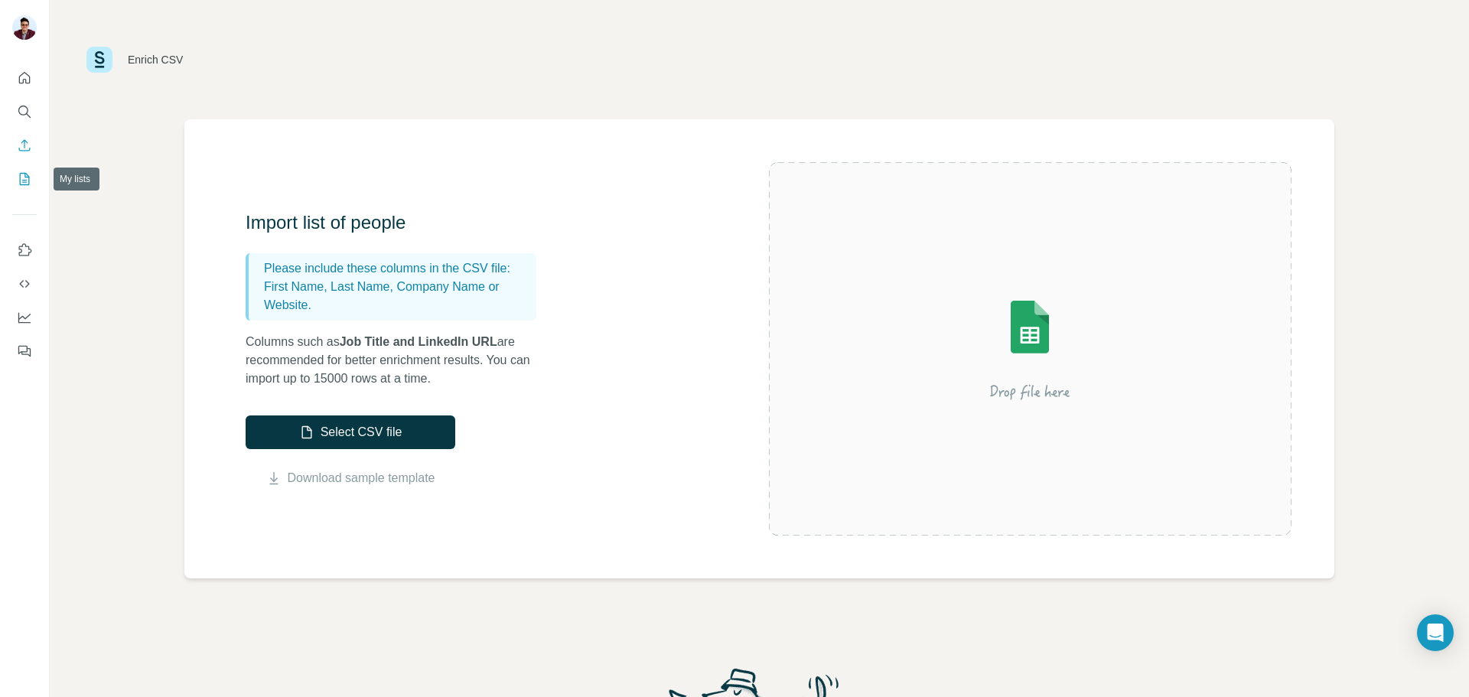
click at [17, 181] on icon "My lists" at bounding box center [24, 178] width 15 height 15
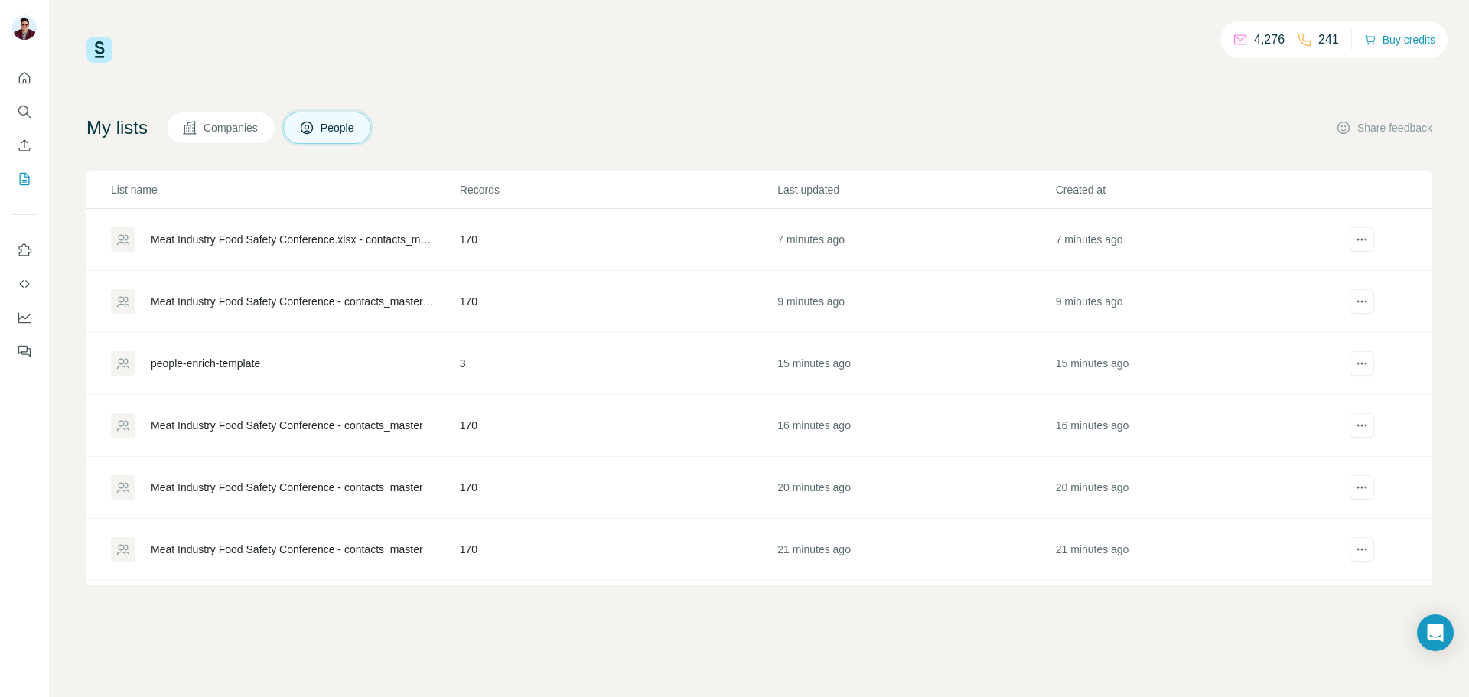
click at [225, 242] on div "Meat Industry Food Safety Conference.xlsx - contacts_master" at bounding box center [292, 239] width 283 height 15
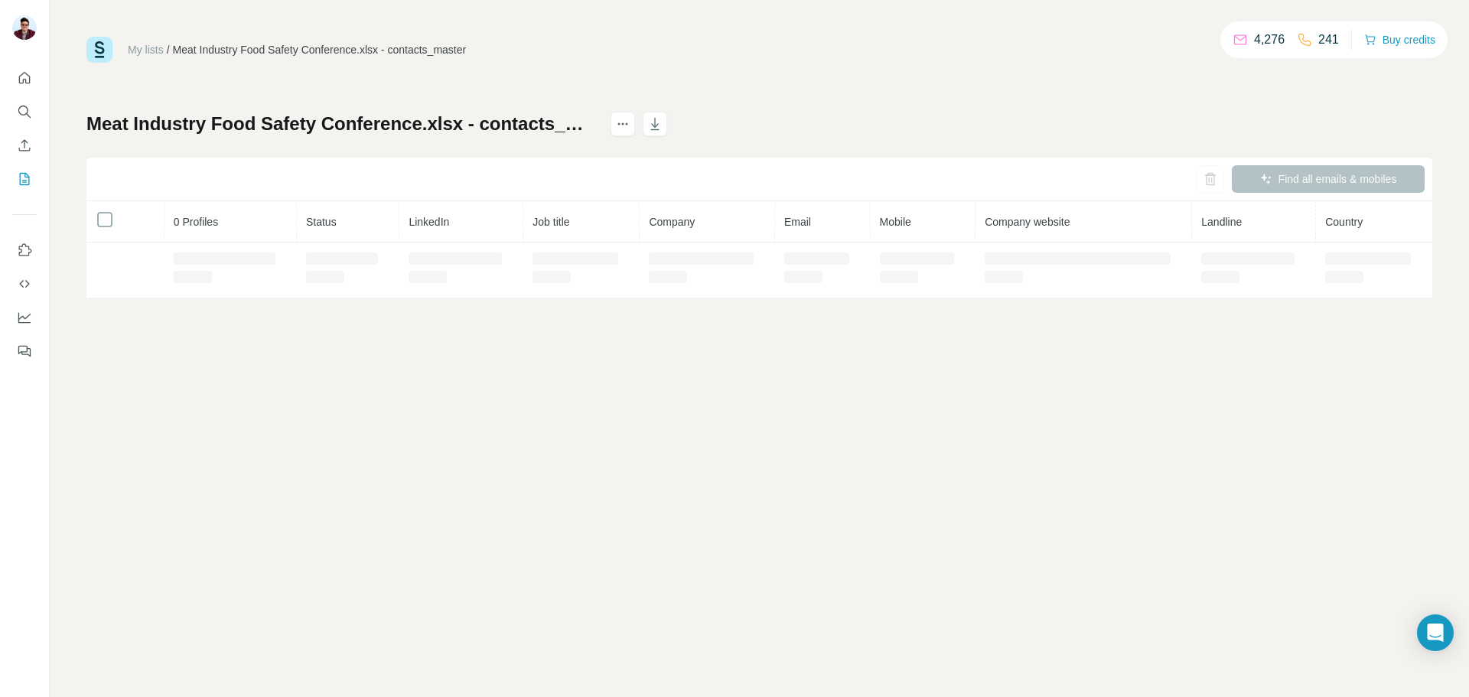
click at [233, 239] on th "0 Profiles" at bounding box center [230, 221] width 132 height 41
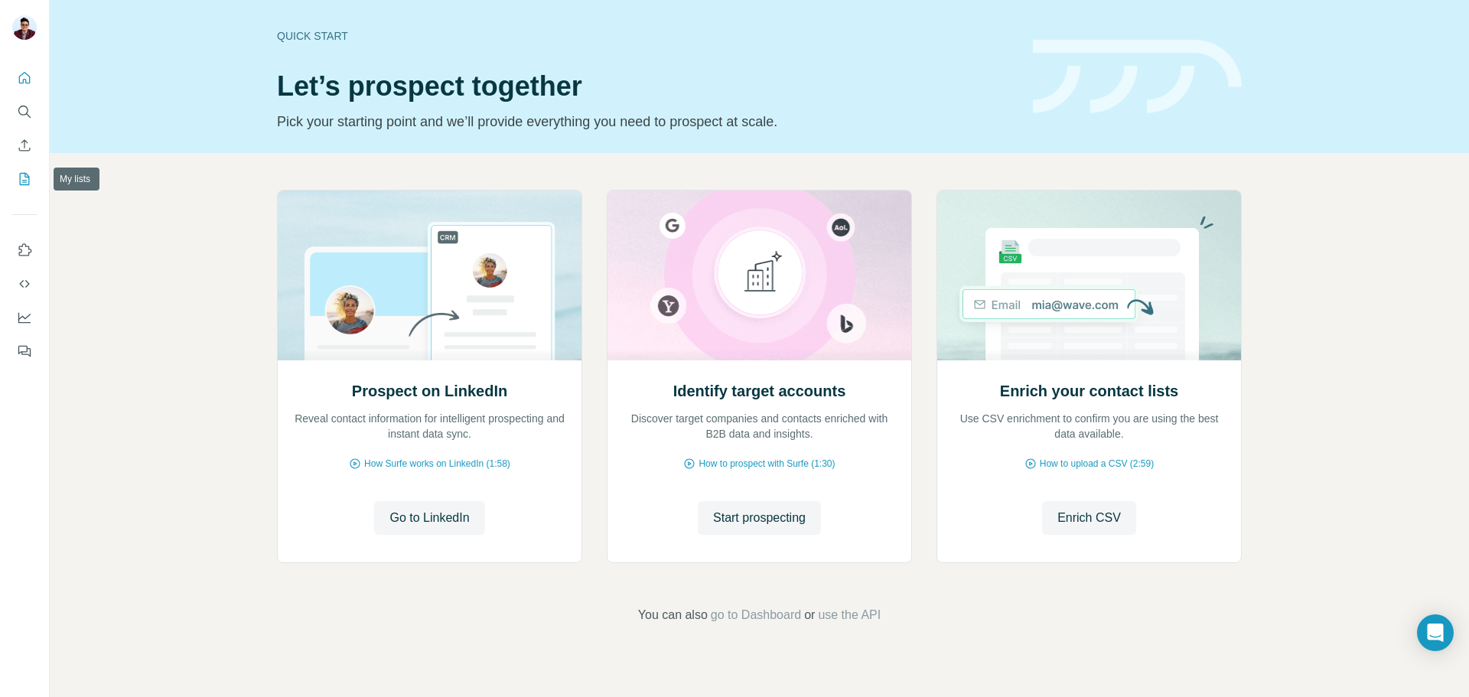
click at [21, 187] on button "My lists" at bounding box center [24, 179] width 24 height 28
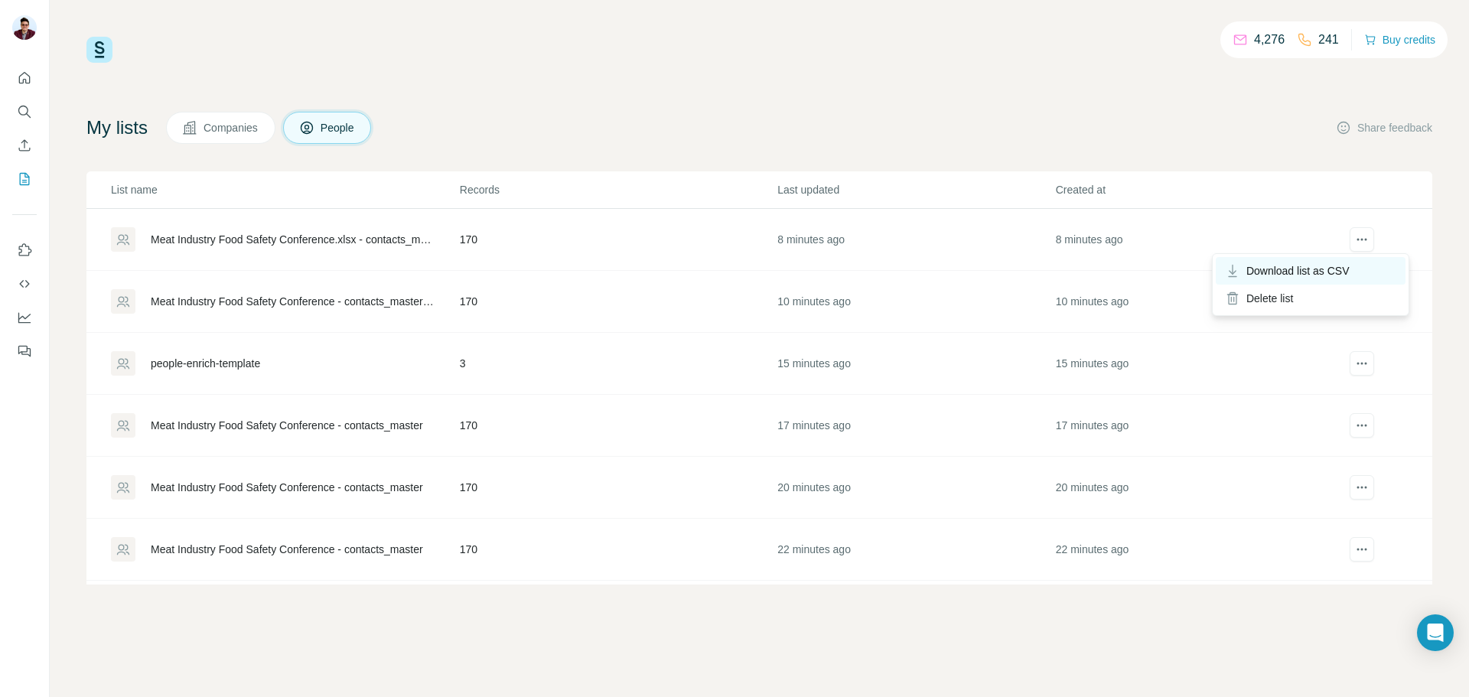
click at [1332, 270] on span "Download list as CSV" at bounding box center [1297, 270] width 103 height 15
click at [18, 147] on icon "Enrich CSV" at bounding box center [24, 145] width 15 height 15
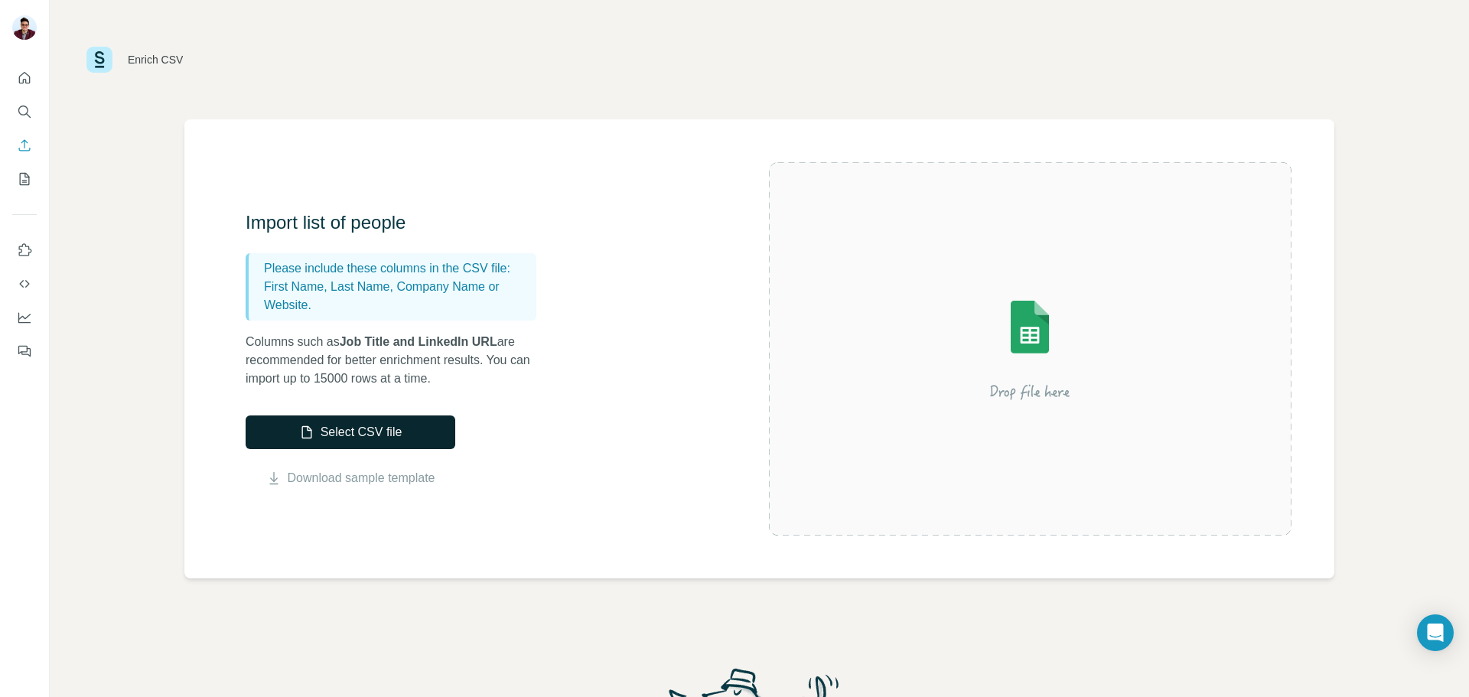
click at [354, 430] on button "Select CSV file" at bounding box center [351, 432] width 210 height 34
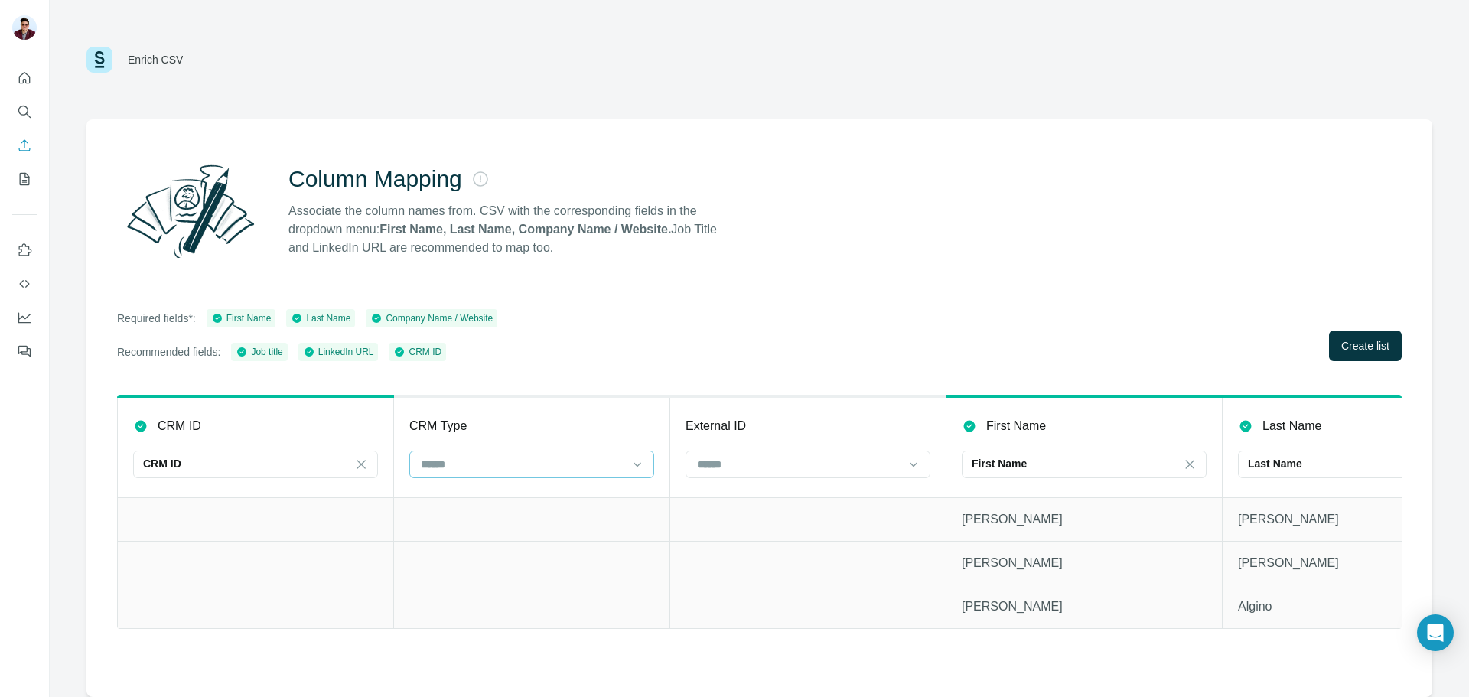
click at [575, 468] on input at bounding box center [522, 464] width 207 height 17
click at [549, 462] on input at bounding box center [522, 464] width 207 height 17
click at [780, 465] on input at bounding box center [798, 464] width 207 height 17
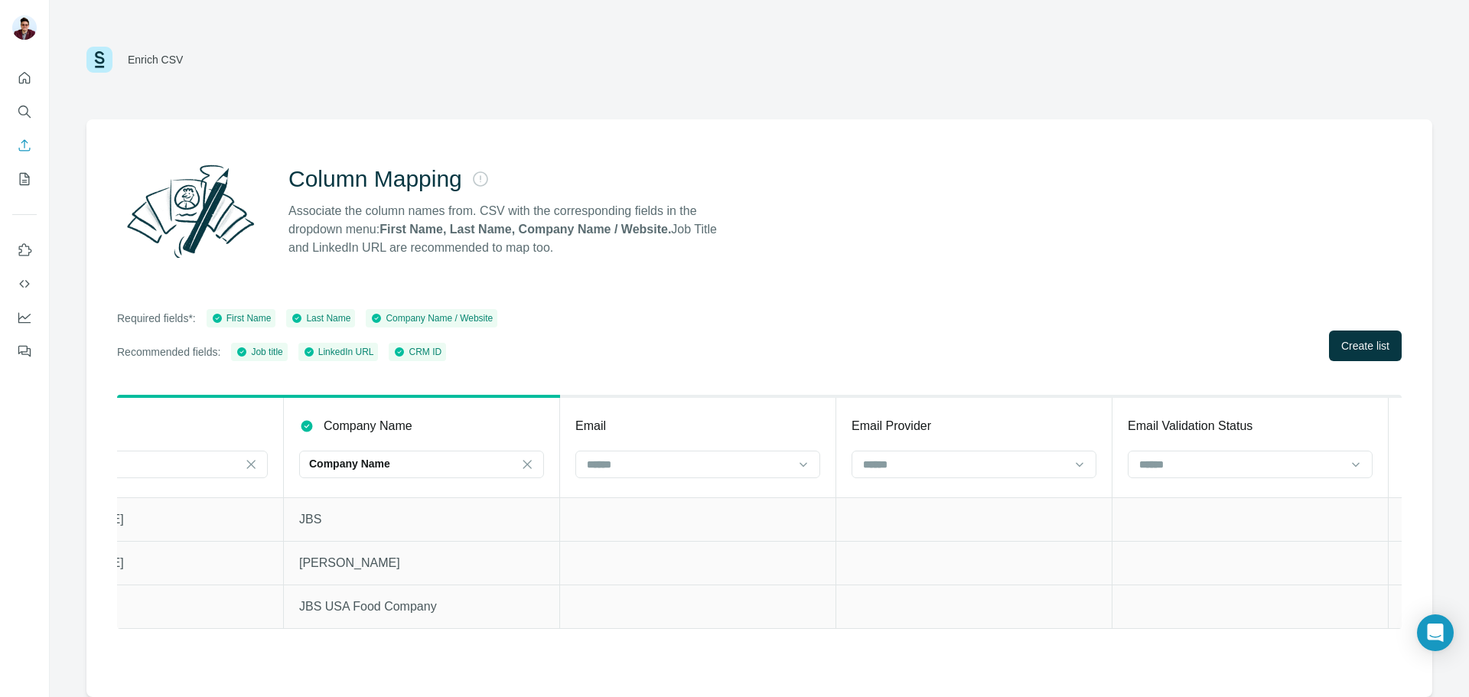
scroll to position [0, 1375]
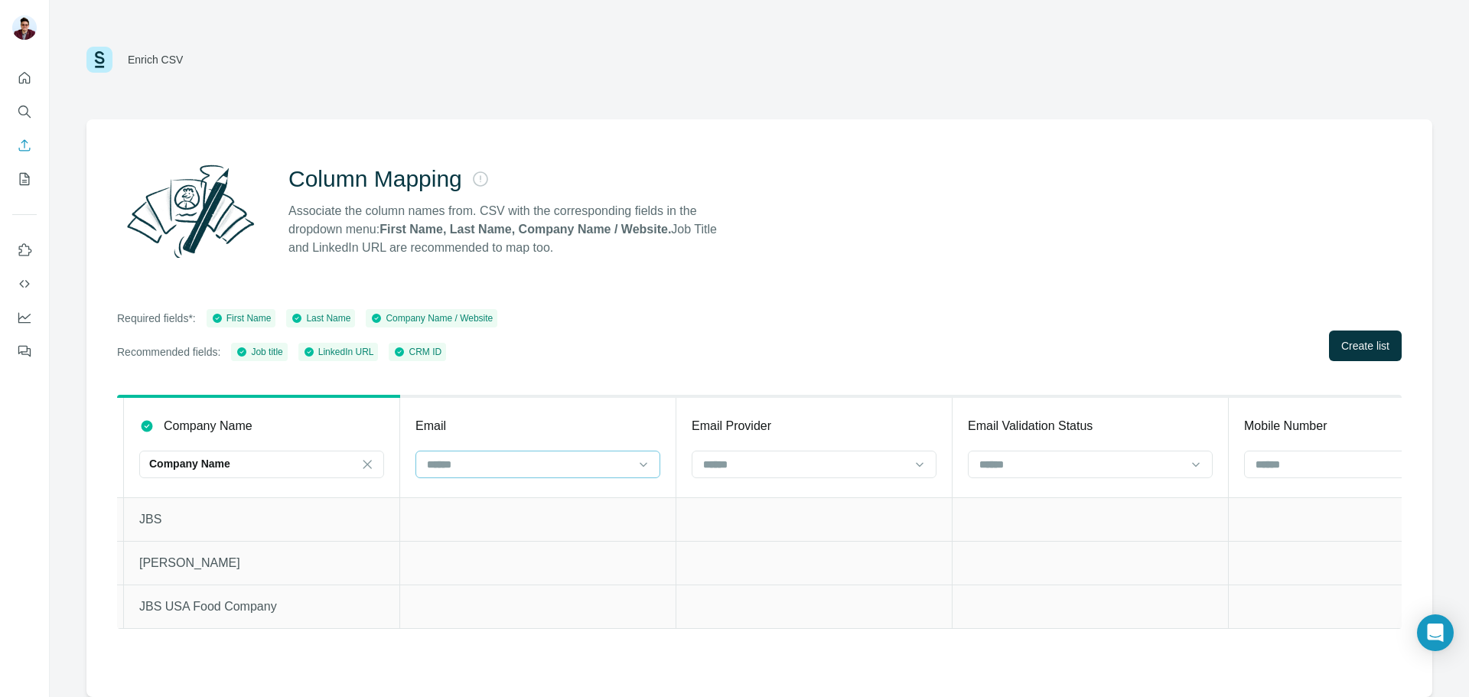
click at [601, 462] on input at bounding box center [528, 464] width 207 height 17
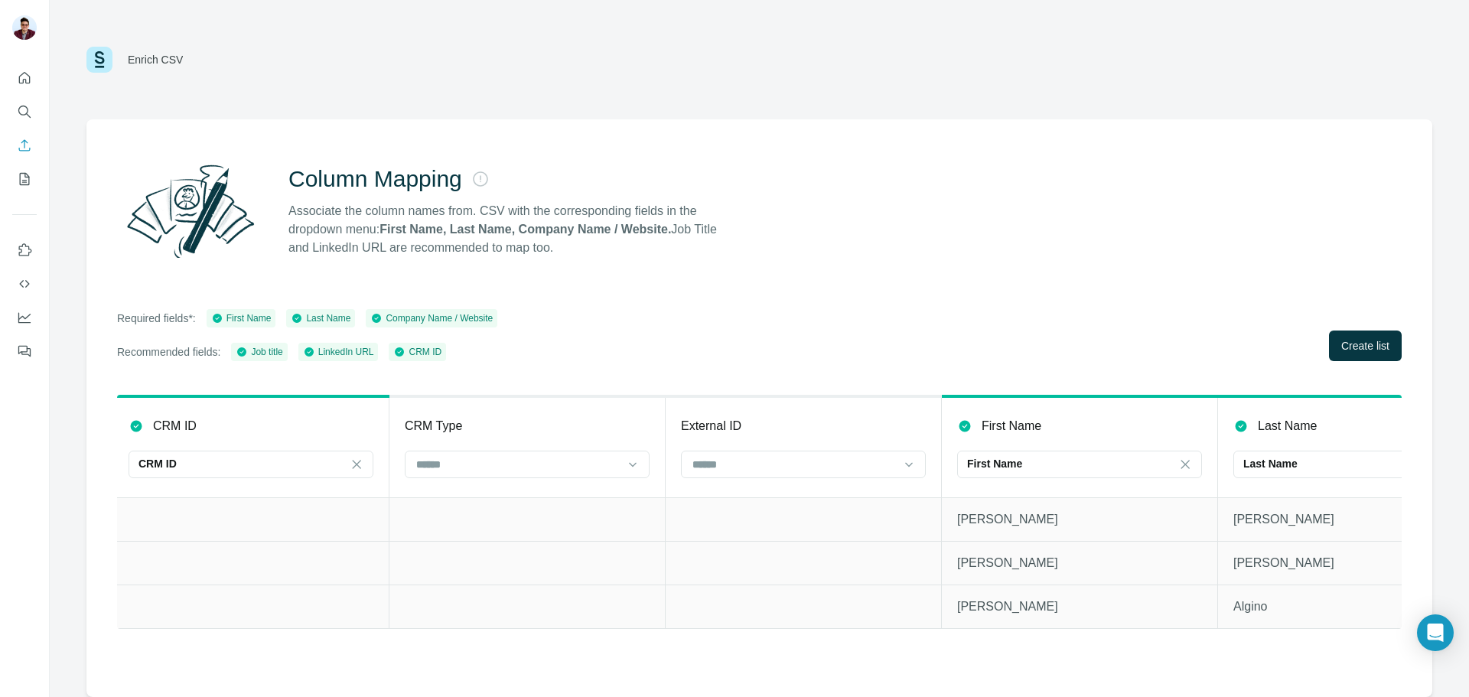
scroll to position [0, 0]
click at [1344, 350] on span "Create list" at bounding box center [1365, 345] width 48 height 15
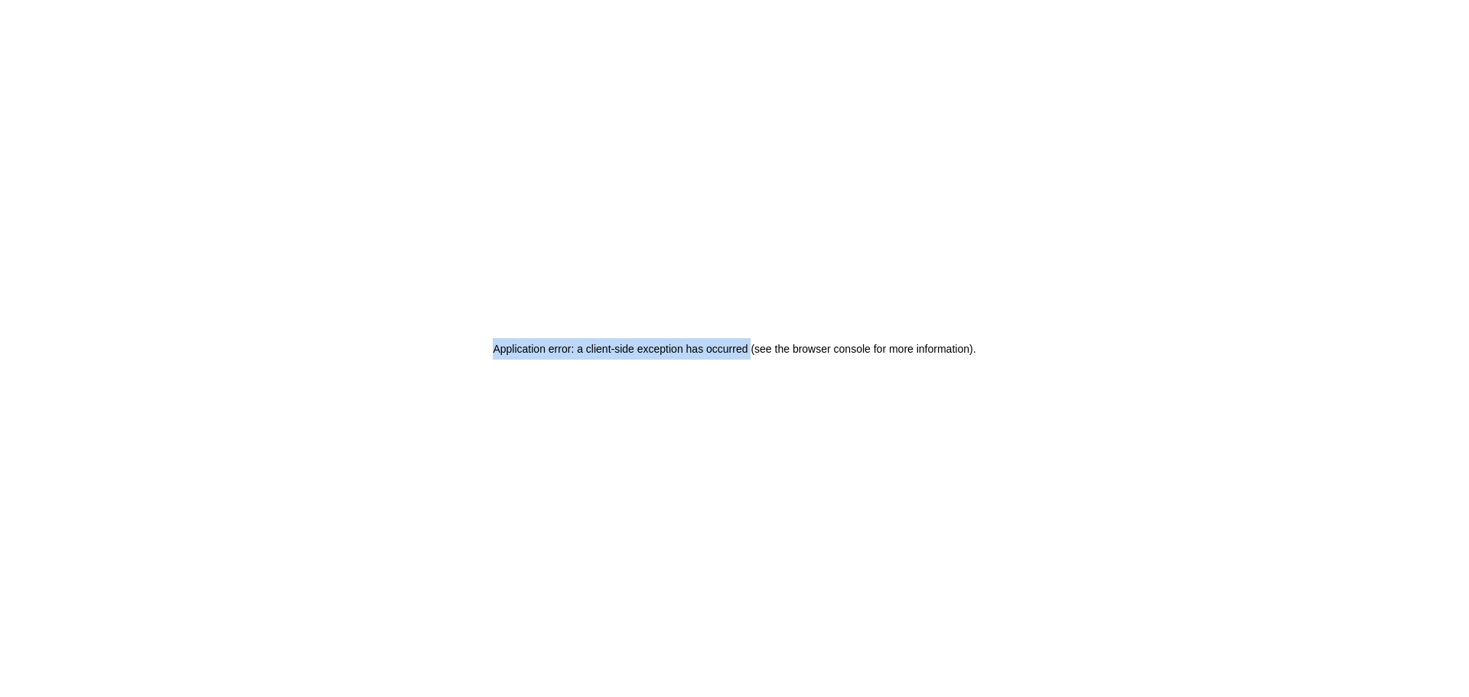
drag, startPoint x: 473, startPoint y: 349, endPoint x: 754, endPoint y: 348, distance: 280.8
click at [754, 348] on div "Application error: a client-side exception has occurred (see the browser consol…" at bounding box center [734, 348] width 495 height 21
copy h2 "Application error: a client-side exception has occurred"
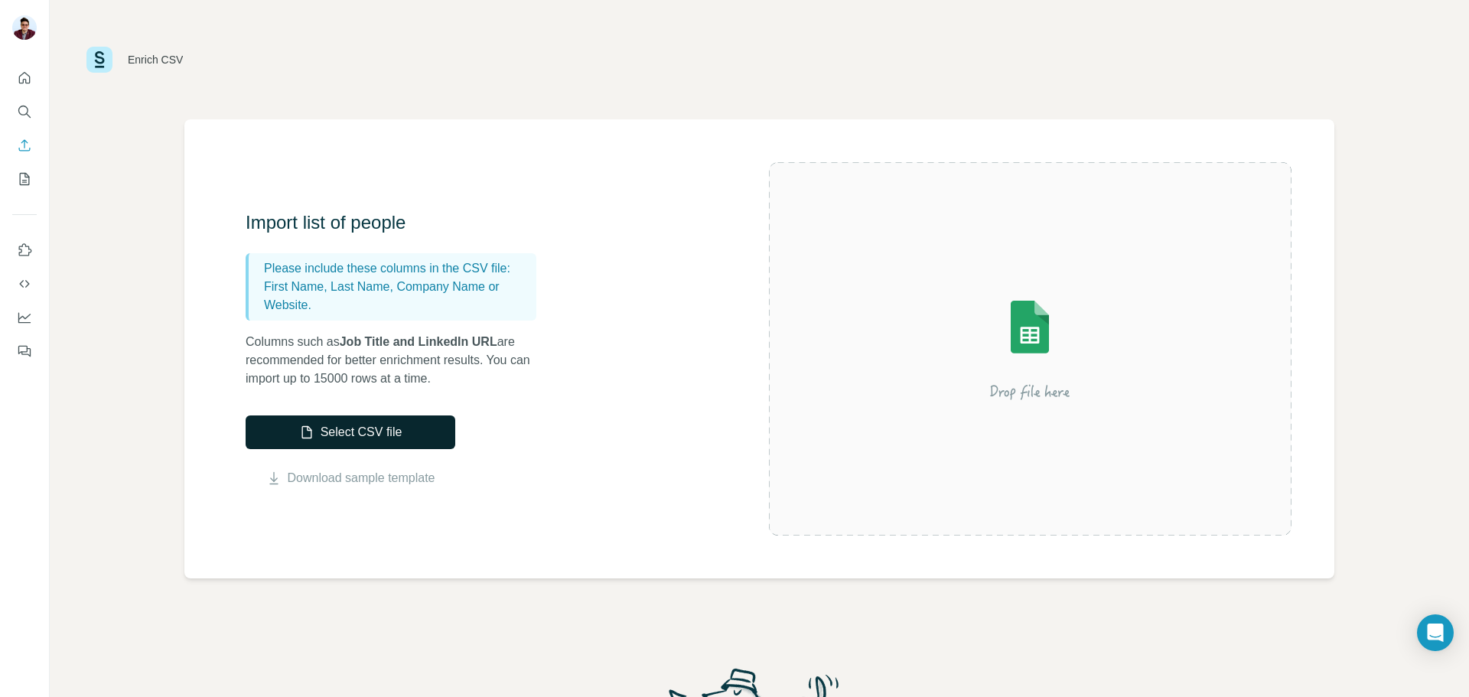
click at [359, 437] on button "Select CSV file" at bounding box center [351, 432] width 210 height 34
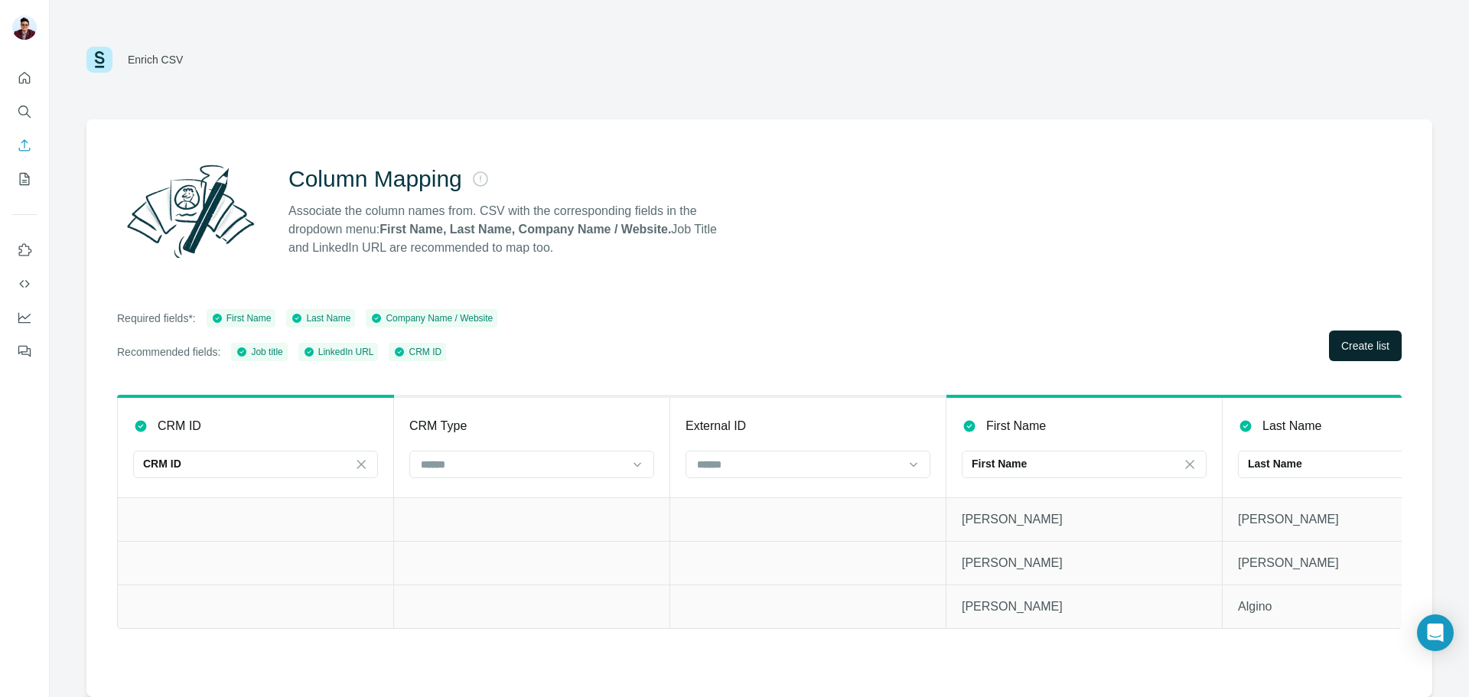
click at [1356, 336] on button "Create list" at bounding box center [1365, 346] width 73 height 31
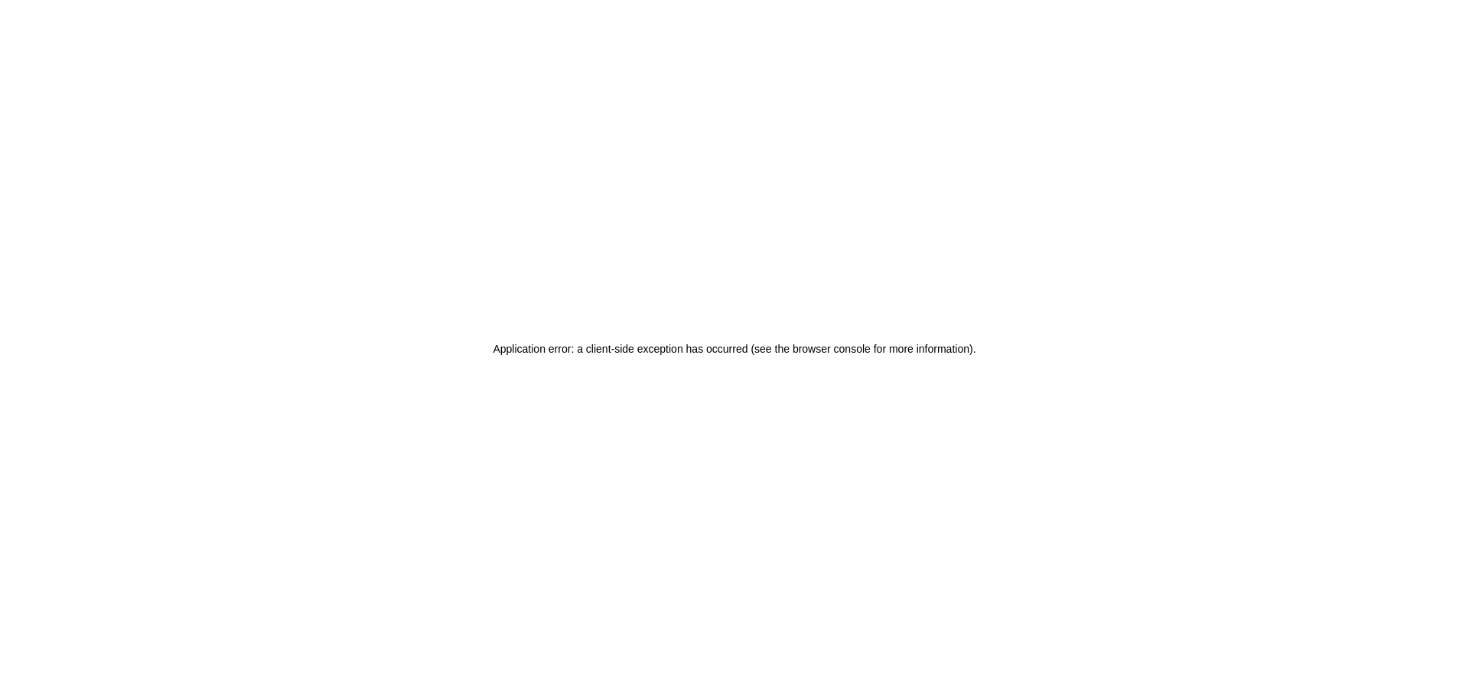
drag, startPoint x: 183, startPoint y: 0, endPoint x: 901, endPoint y: 21, distance: 718.7
click at [901, 21] on div "Application error: a client-side exception has occurred (see the browser consol…" at bounding box center [734, 348] width 1469 height 697
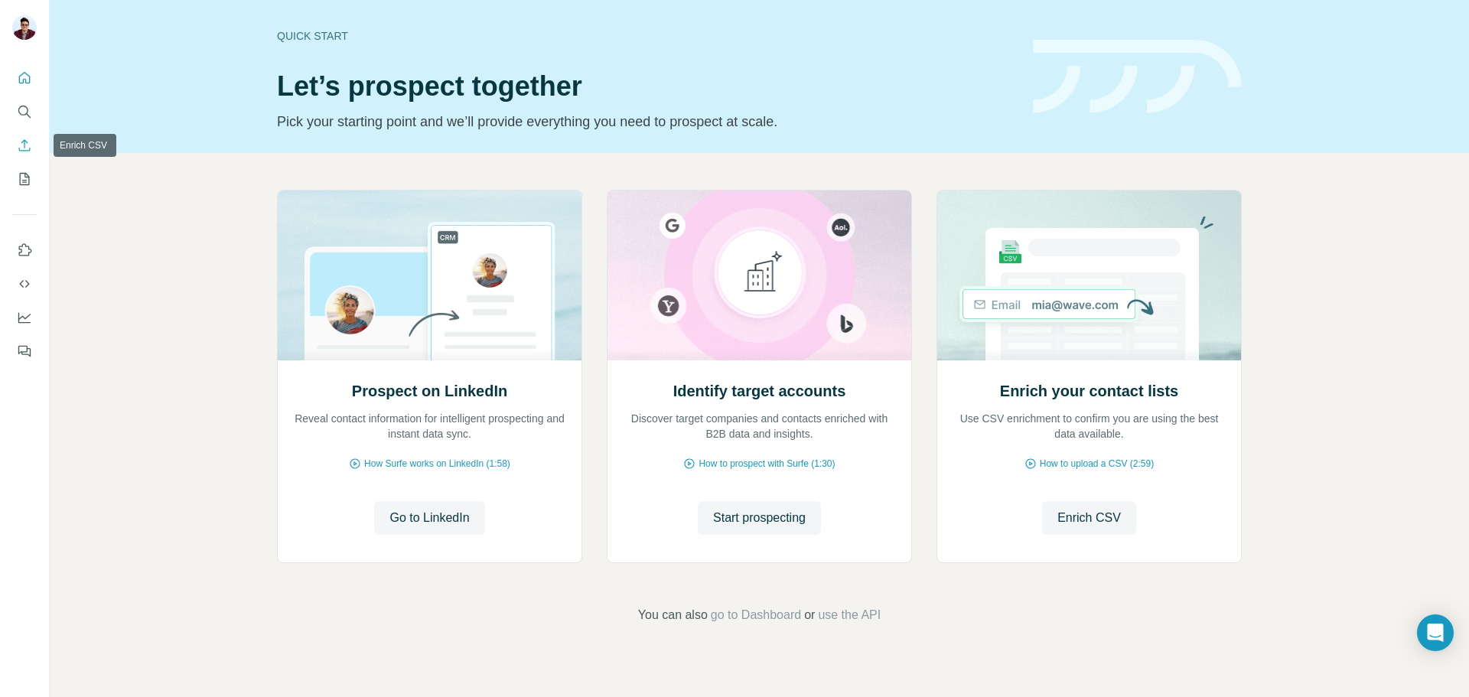
click at [21, 143] on icon "Enrich CSV" at bounding box center [24, 144] width 11 height 11
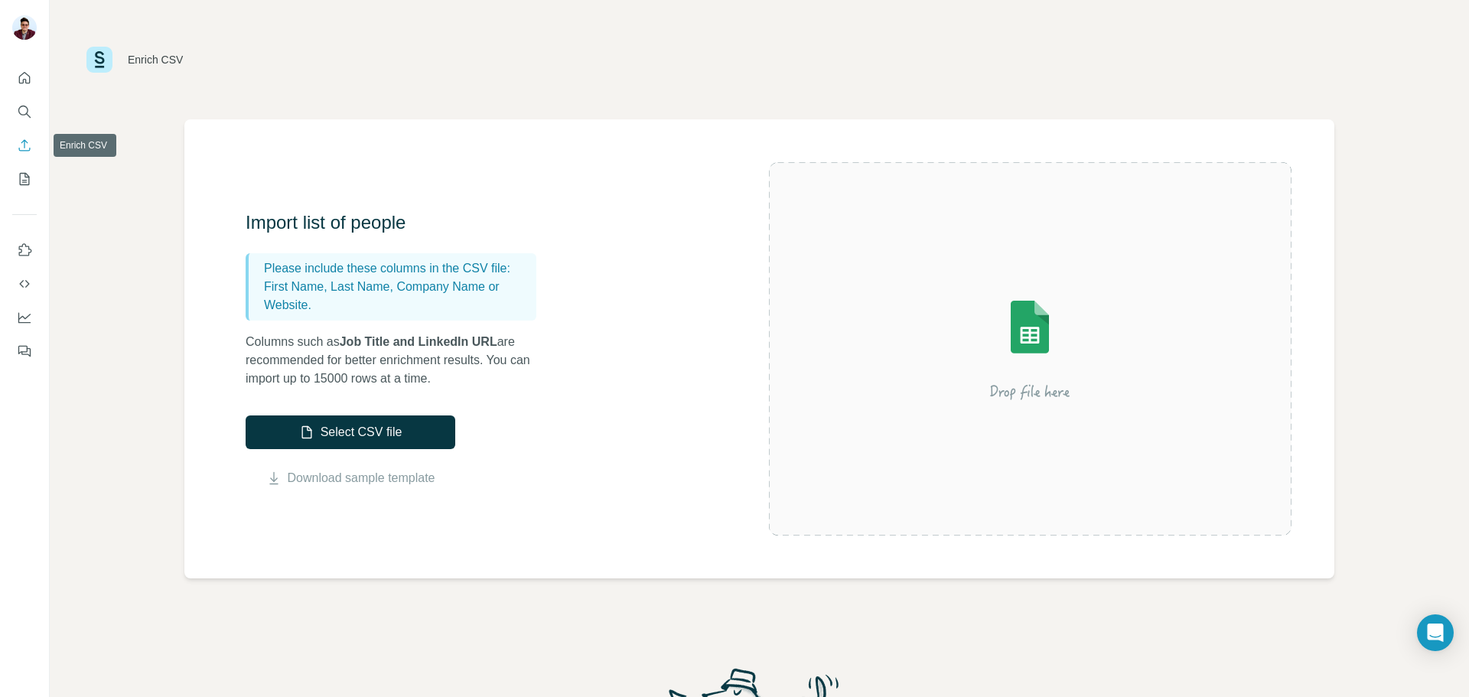
click at [24, 143] on icon "Enrich CSV" at bounding box center [24, 144] width 11 height 11
click at [364, 435] on button "Select CSV file" at bounding box center [351, 432] width 210 height 34
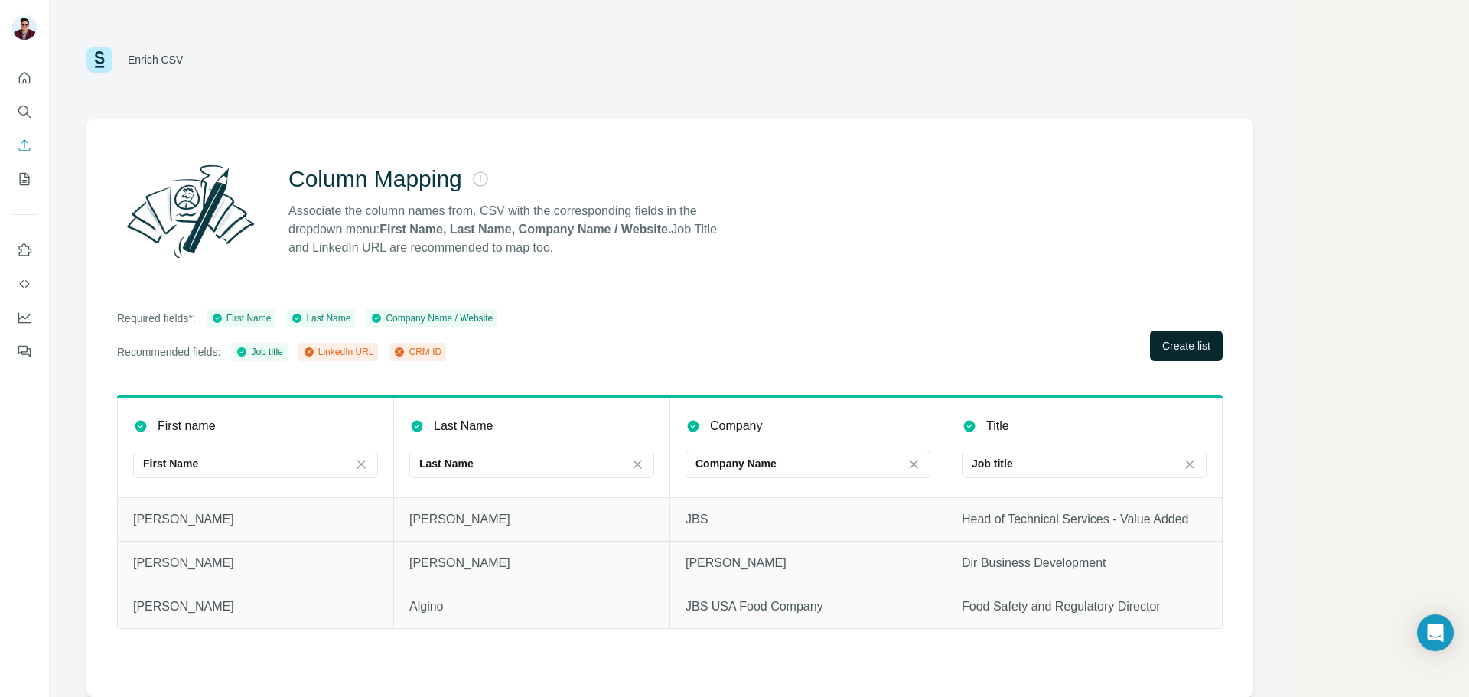
click at [1194, 345] on span "Create list" at bounding box center [1186, 345] width 48 height 15
